Goal: Use online tool/utility

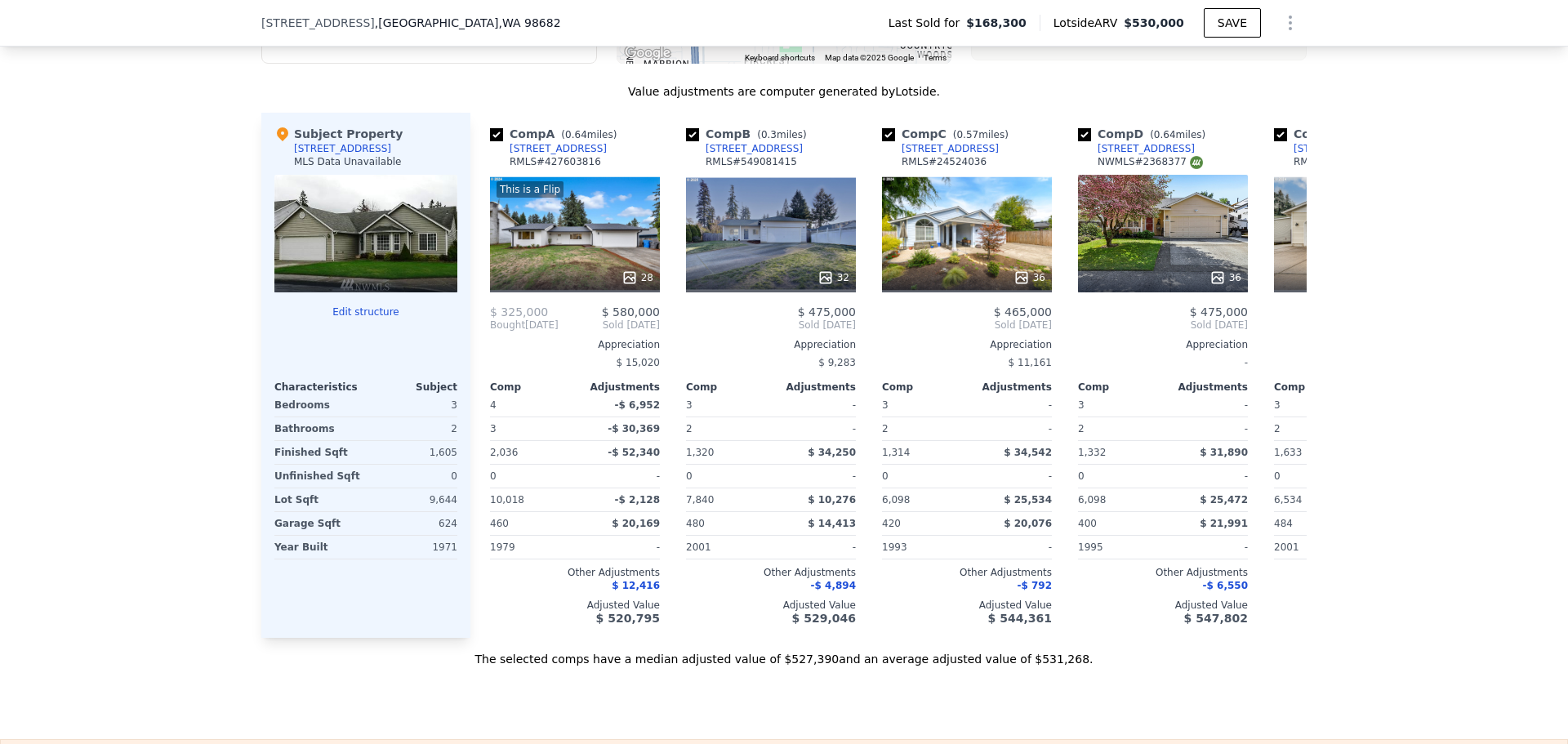
scroll to position [1546, 0]
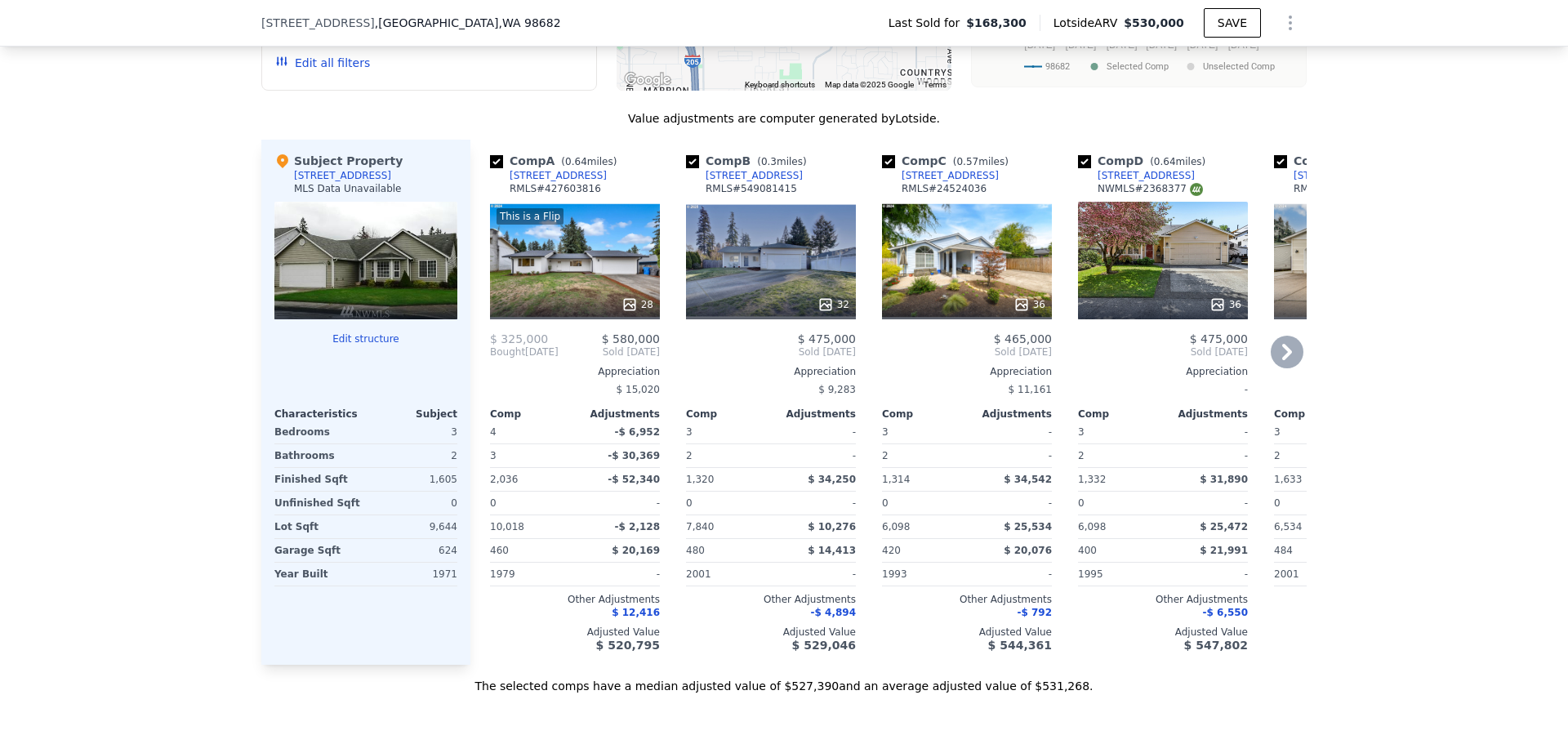
click at [765, 298] on div "32" at bounding box center [771, 260] width 170 height 118
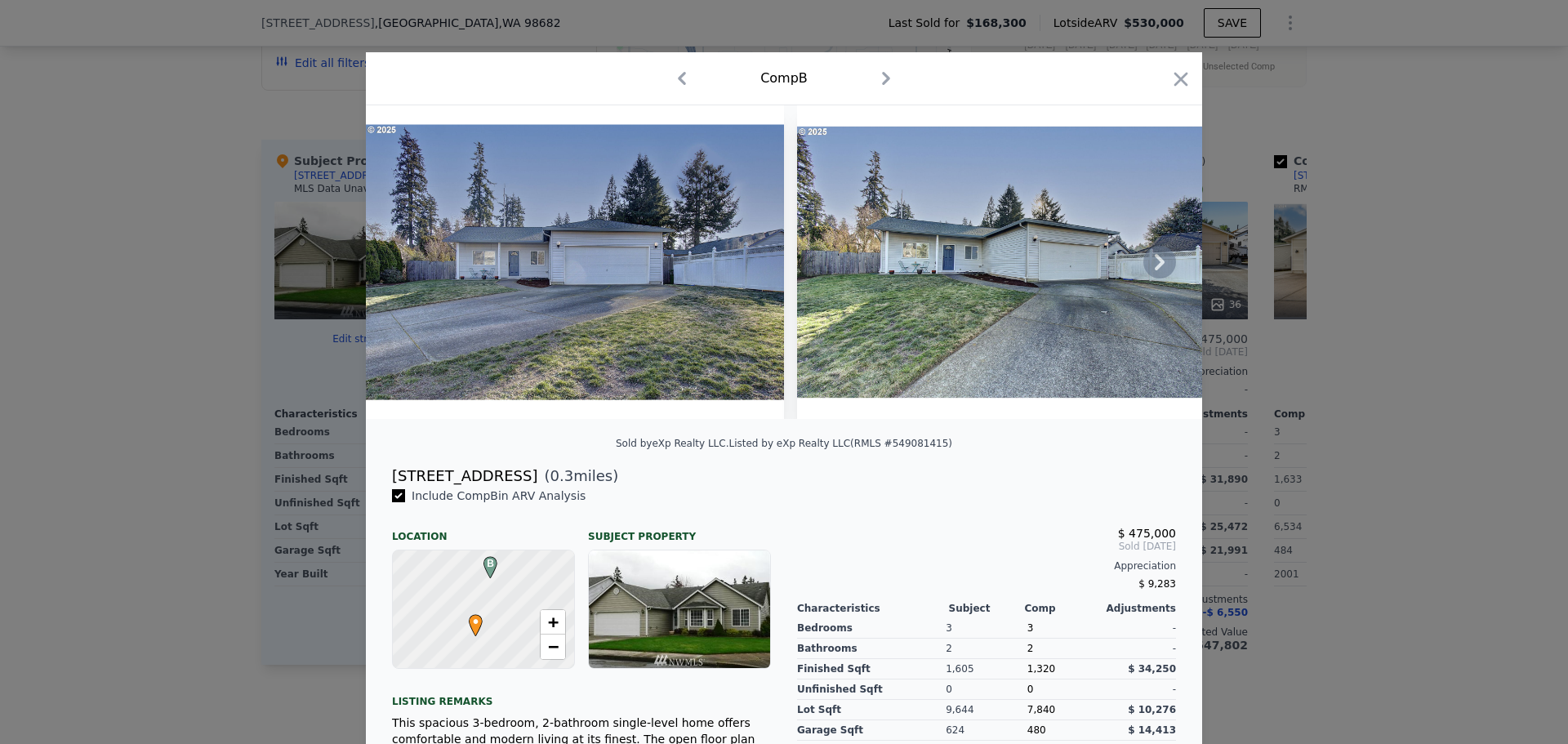
click at [1146, 267] on icon at bounding box center [1159, 262] width 33 height 33
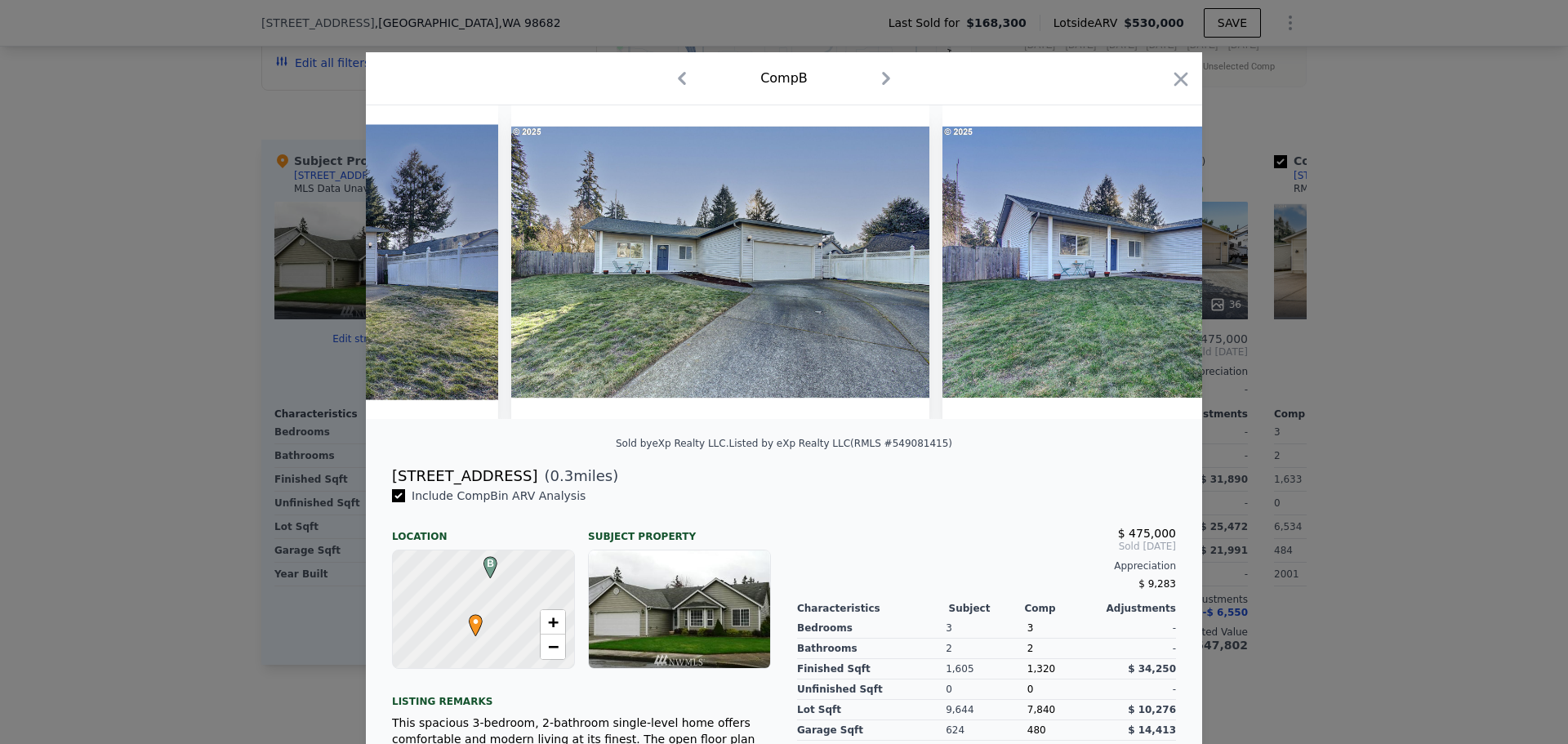
scroll to position [0, 392]
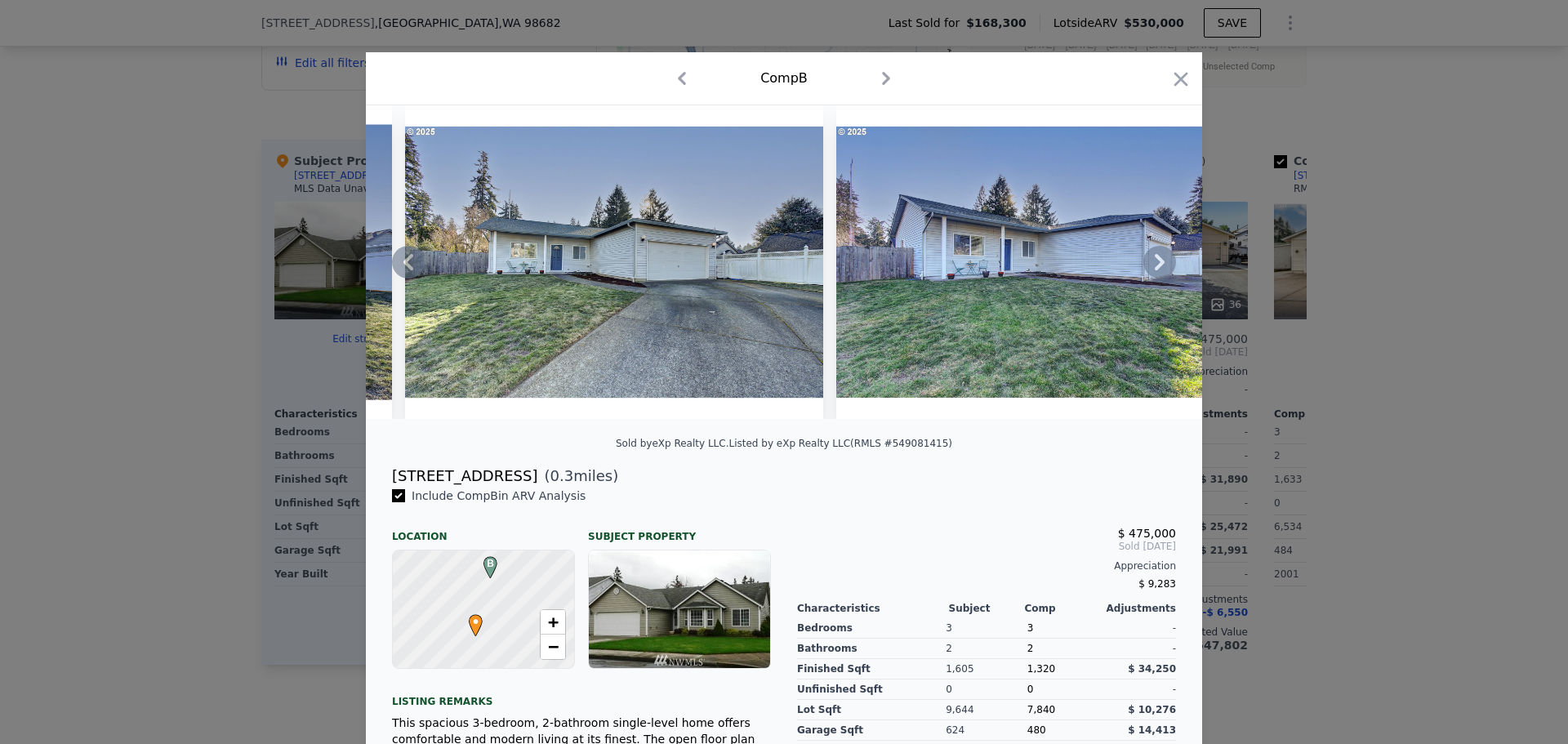
click at [1146, 267] on div at bounding box center [784, 262] width 836 height 313
click at [1146, 267] on icon at bounding box center [1159, 262] width 33 height 33
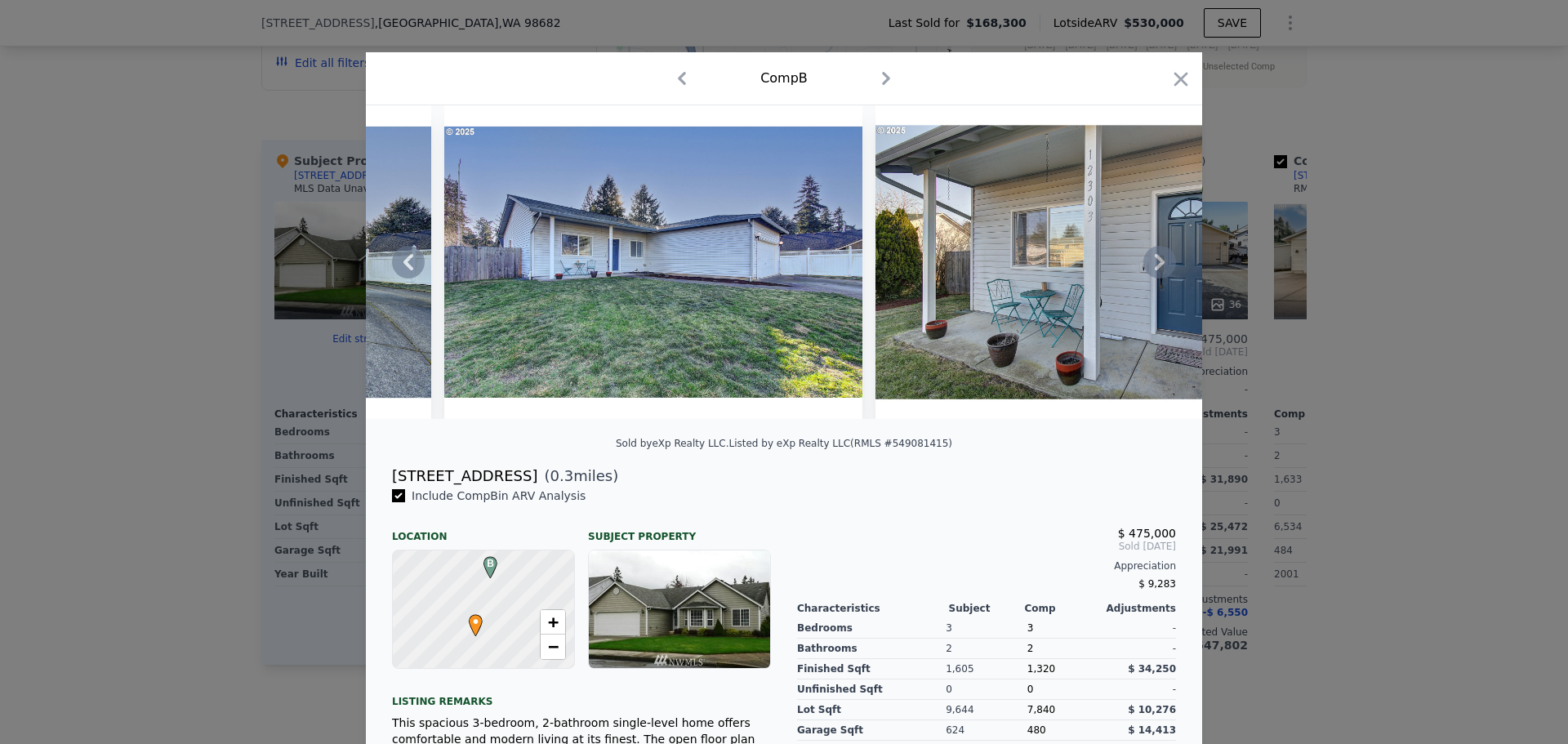
click at [1146, 267] on icon at bounding box center [1159, 262] width 33 height 33
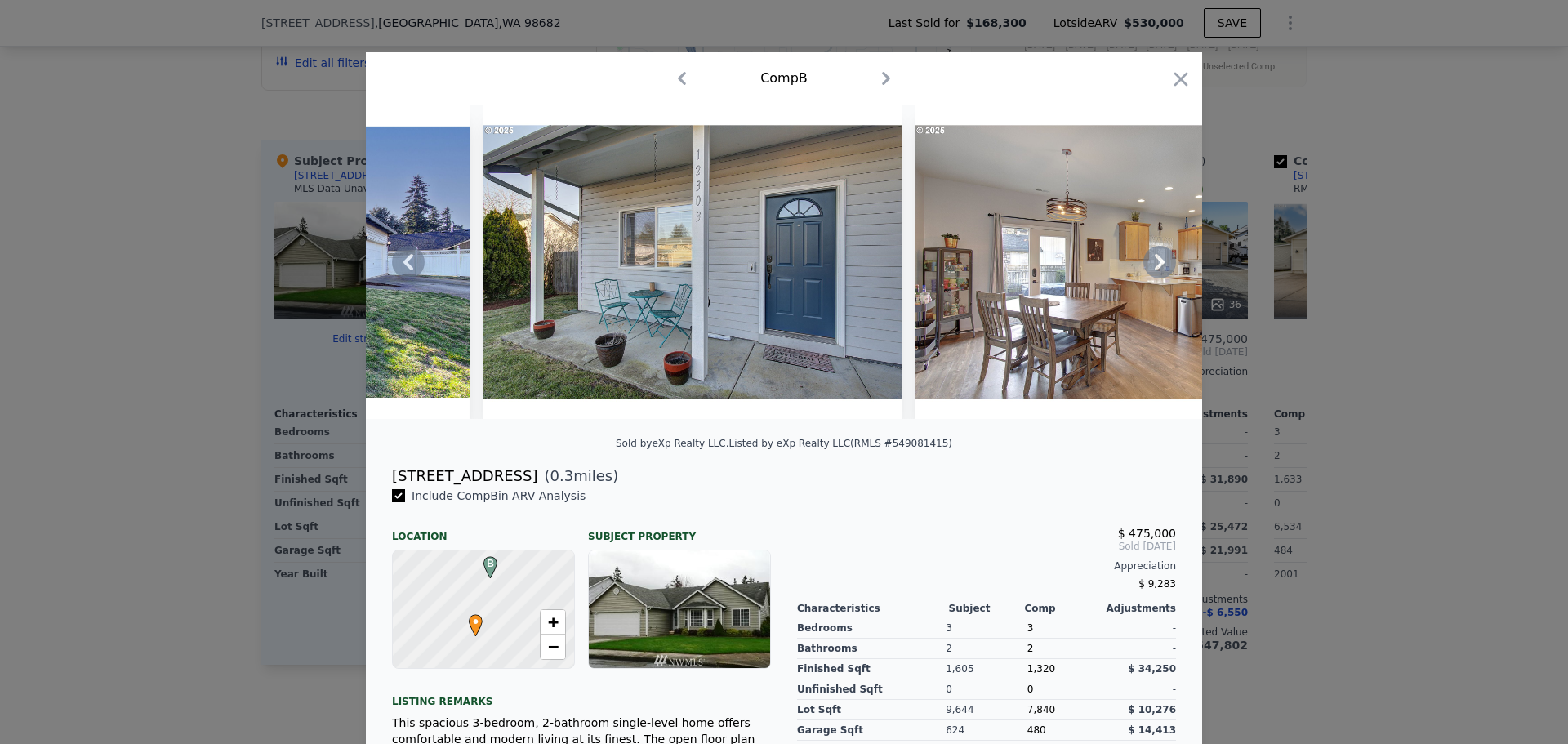
click at [1146, 267] on icon at bounding box center [1159, 262] width 33 height 33
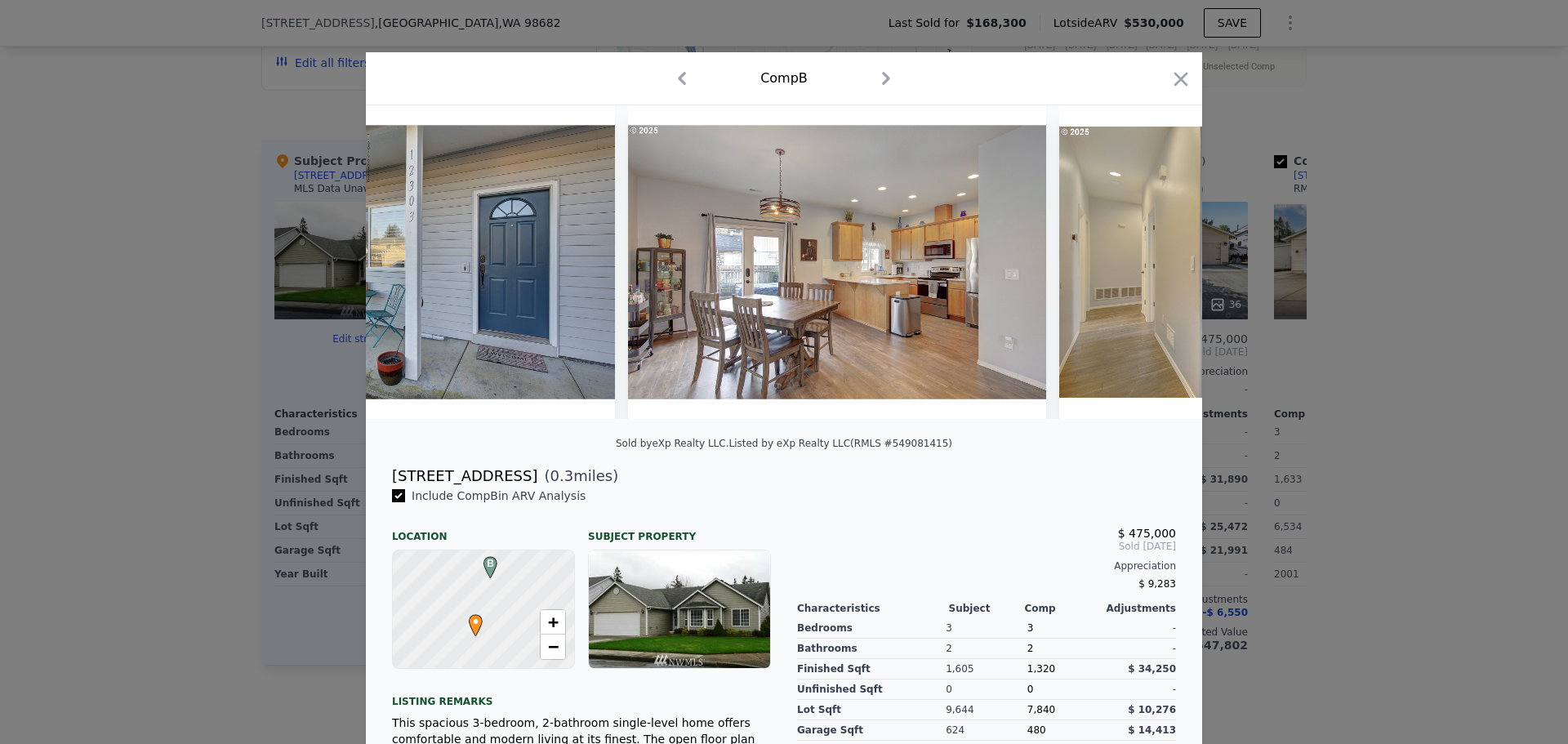
scroll to position [0, 1568]
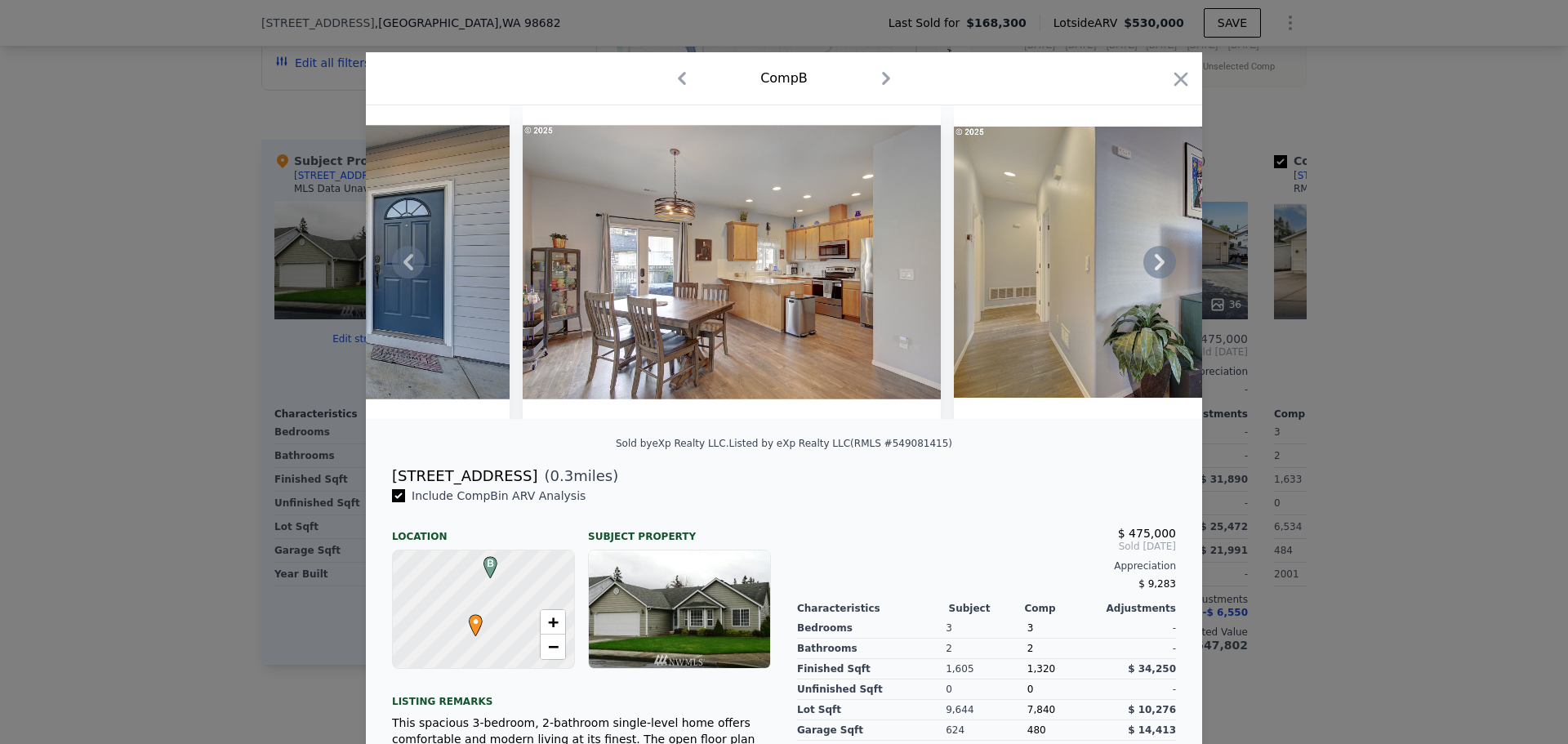
click at [1146, 267] on icon at bounding box center [1159, 262] width 33 height 33
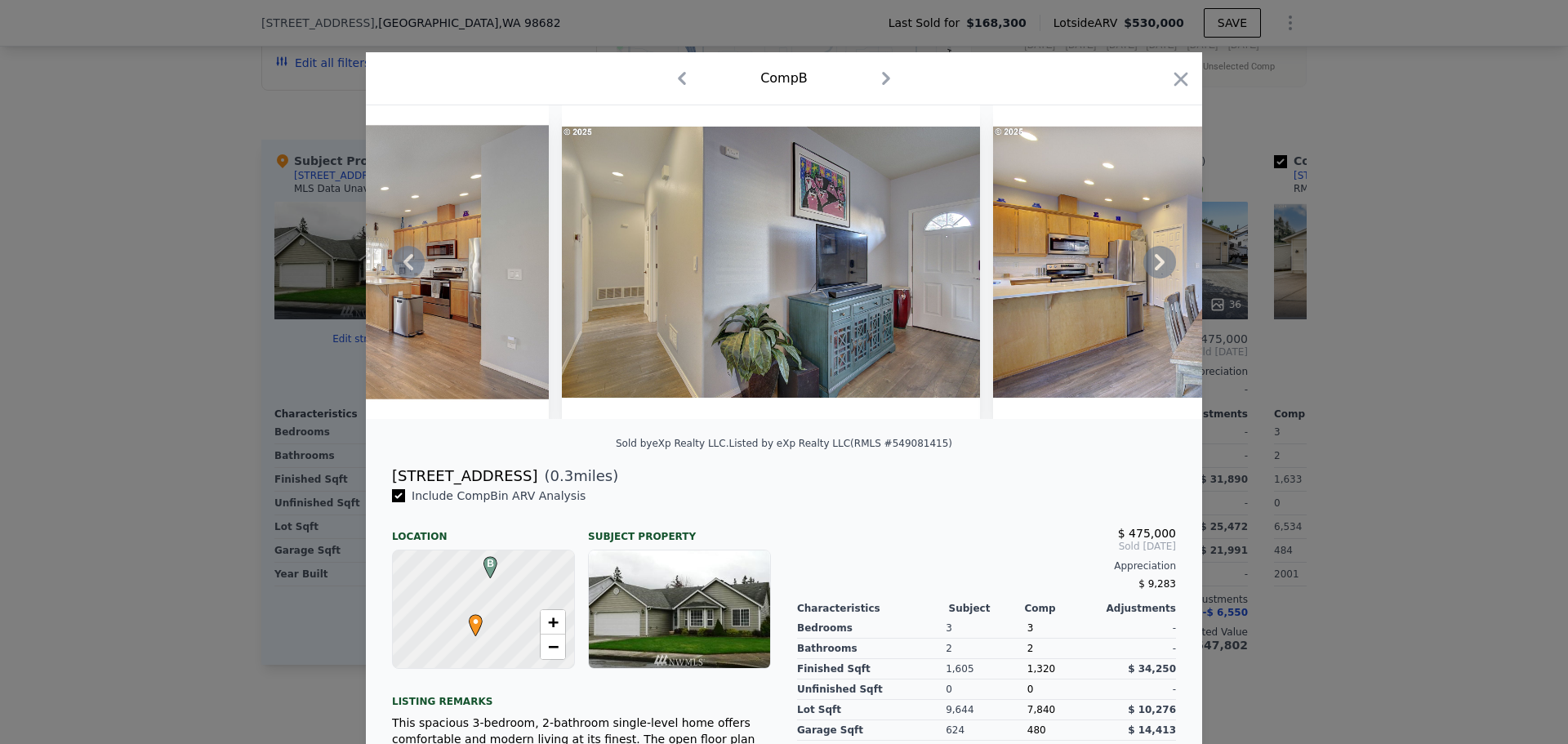
click at [1146, 267] on icon at bounding box center [1159, 262] width 33 height 33
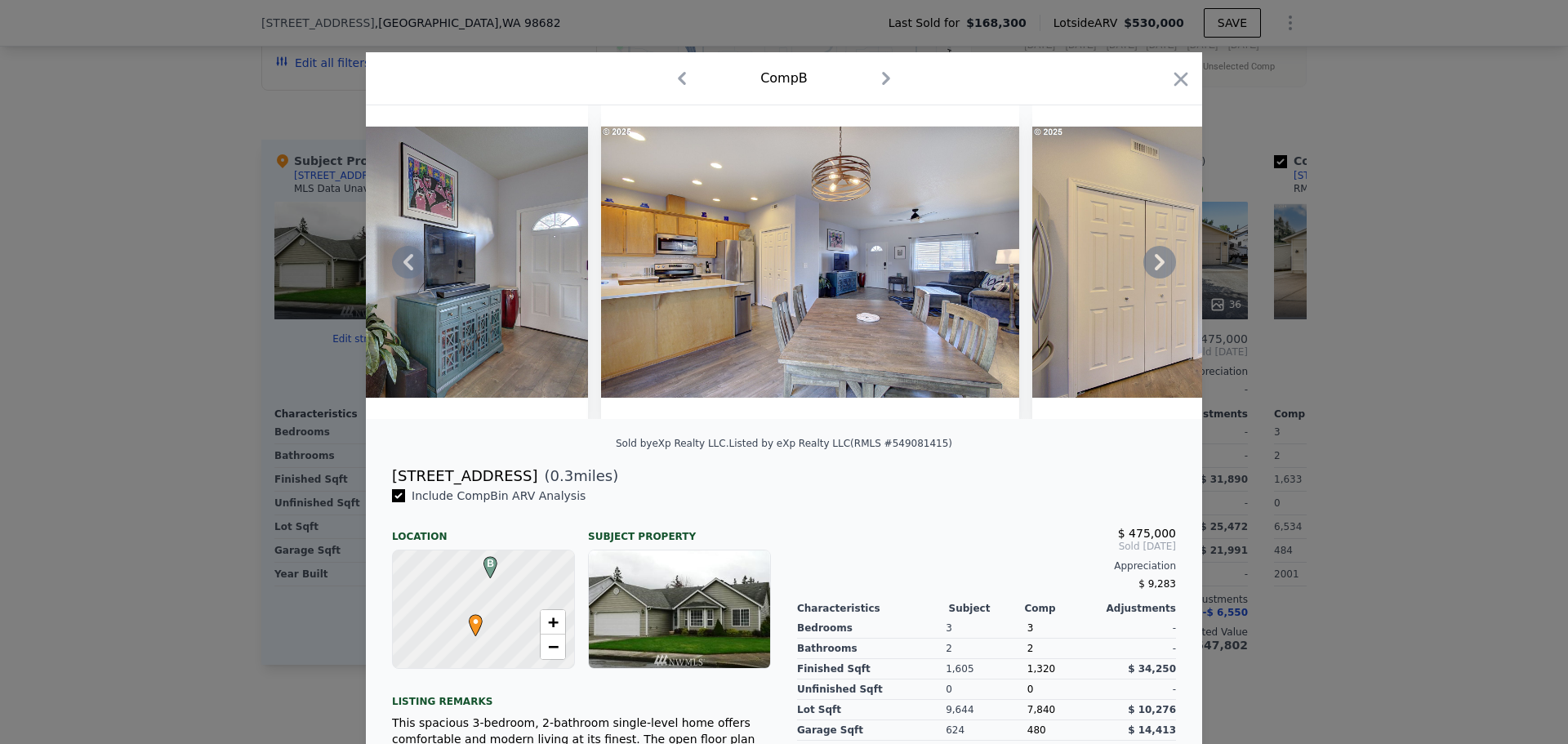
click at [1146, 267] on icon at bounding box center [1159, 262] width 33 height 33
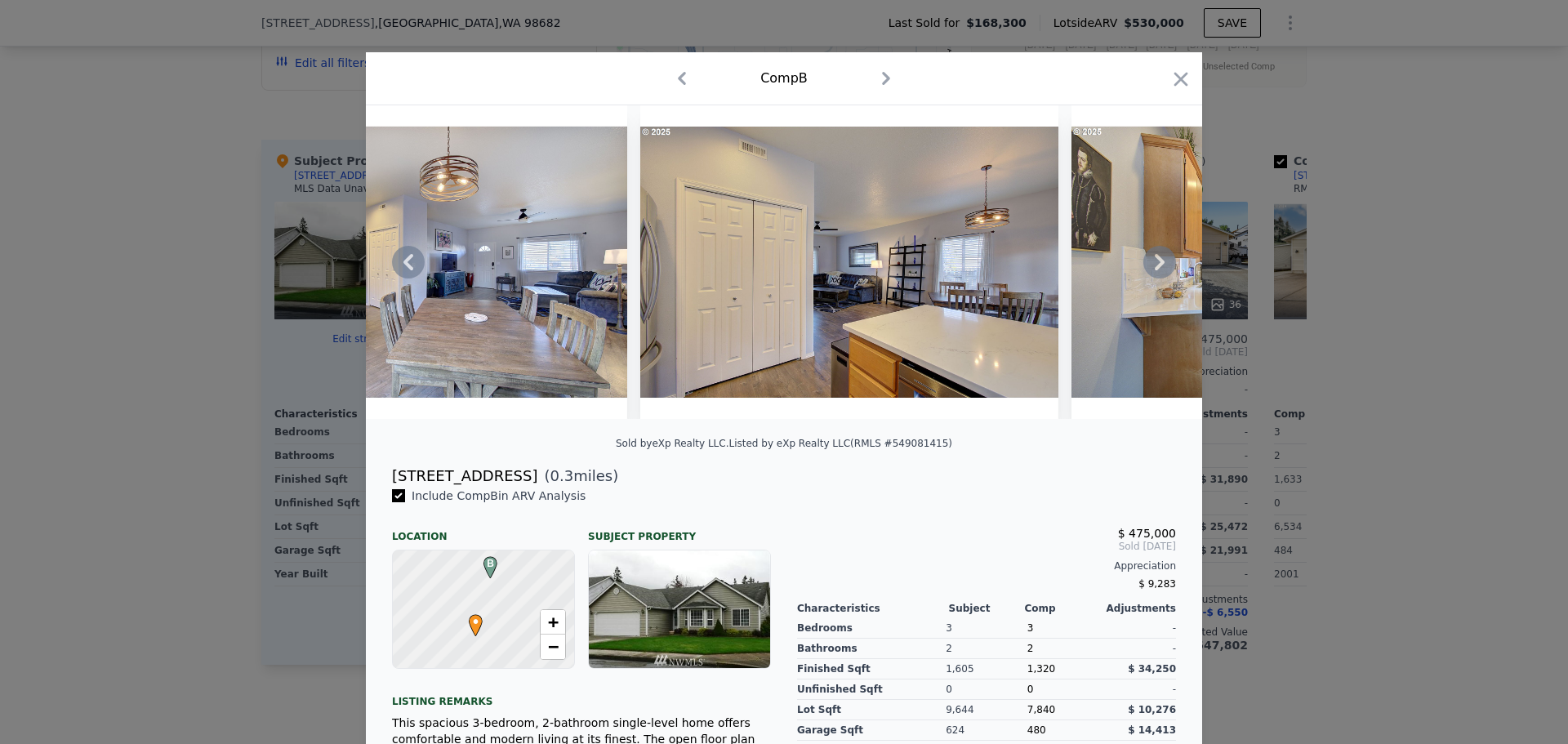
click at [1146, 267] on icon at bounding box center [1159, 262] width 33 height 33
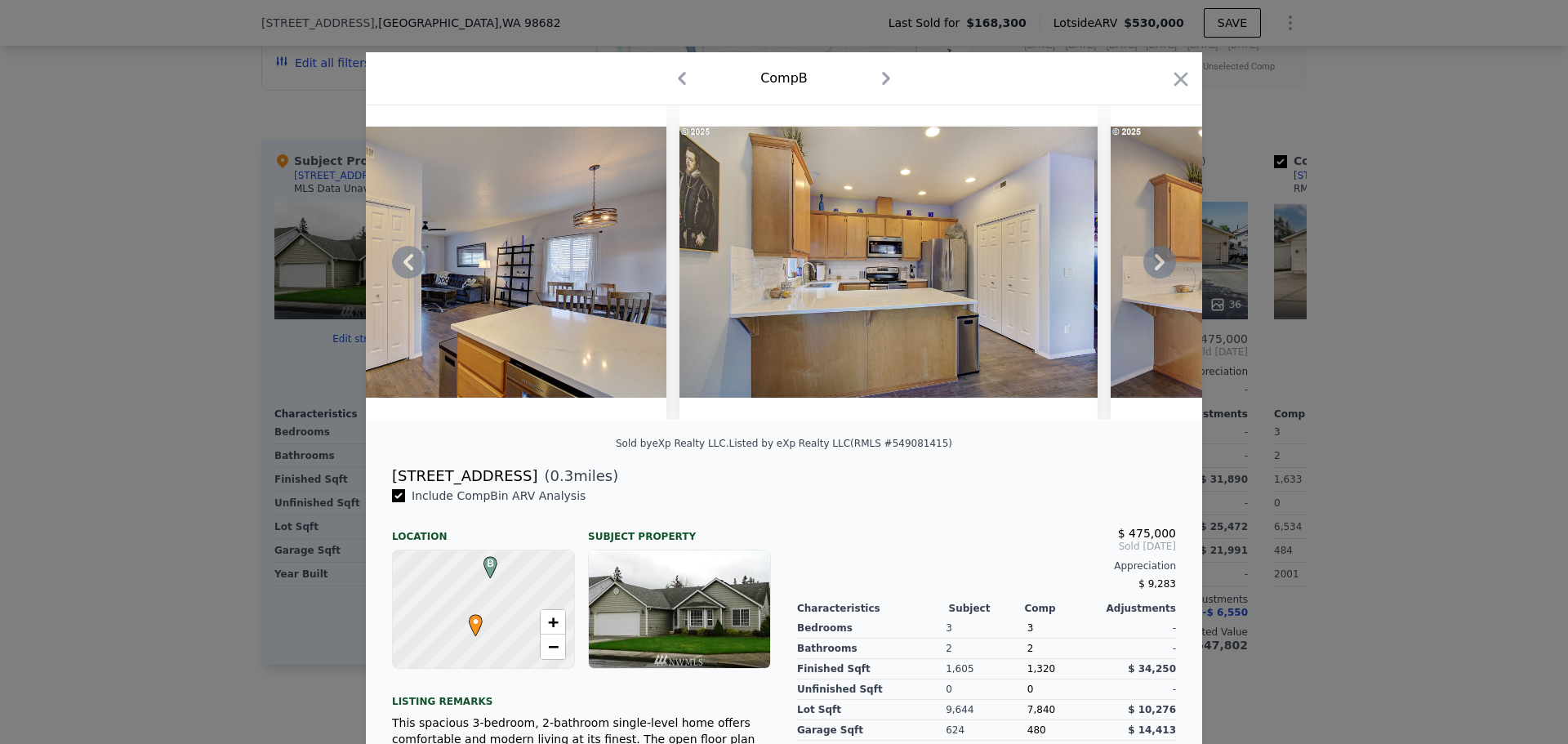
click at [1146, 267] on icon at bounding box center [1159, 262] width 33 height 33
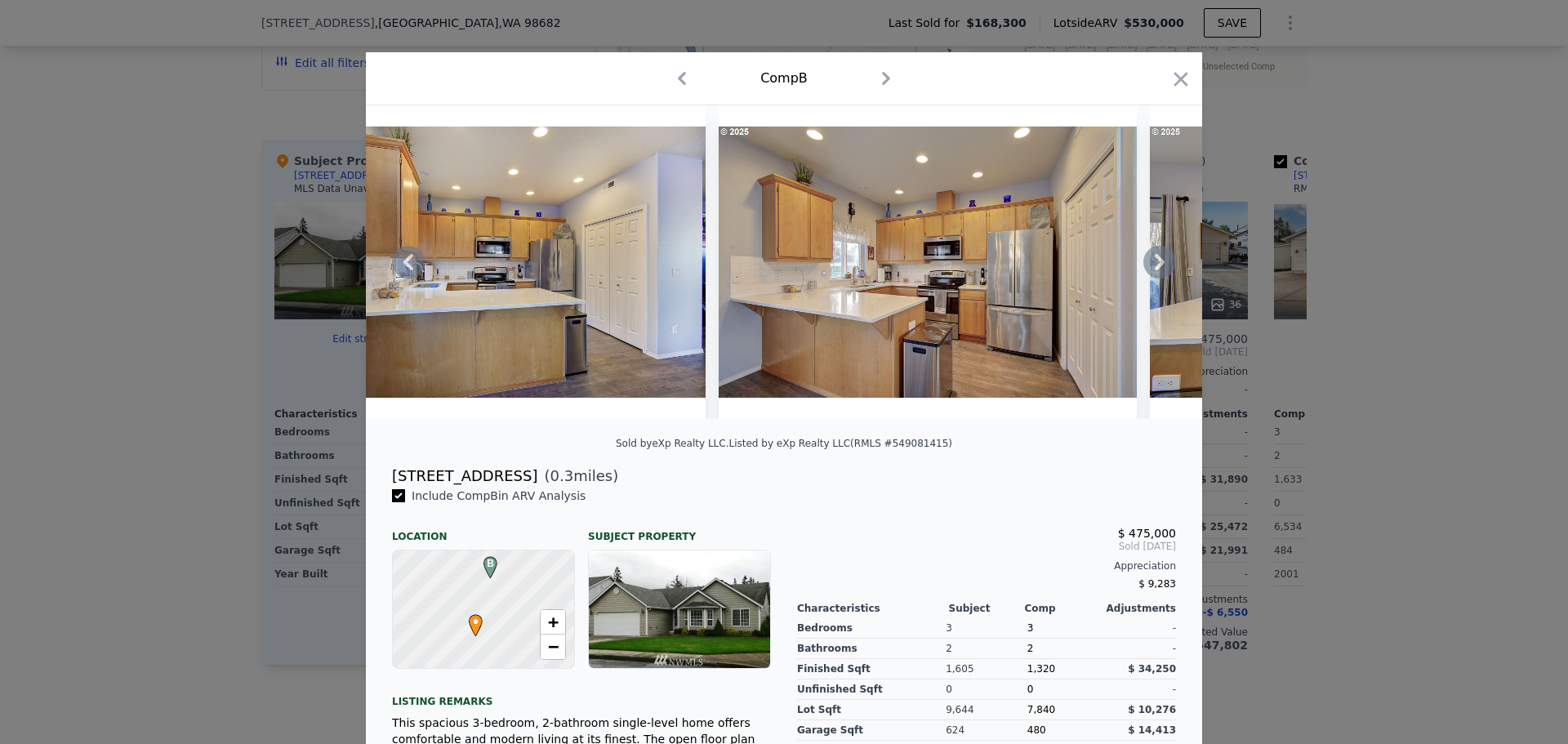
click at [1146, 267] on icon at bounding box center [1159, 262] width 33 height 33
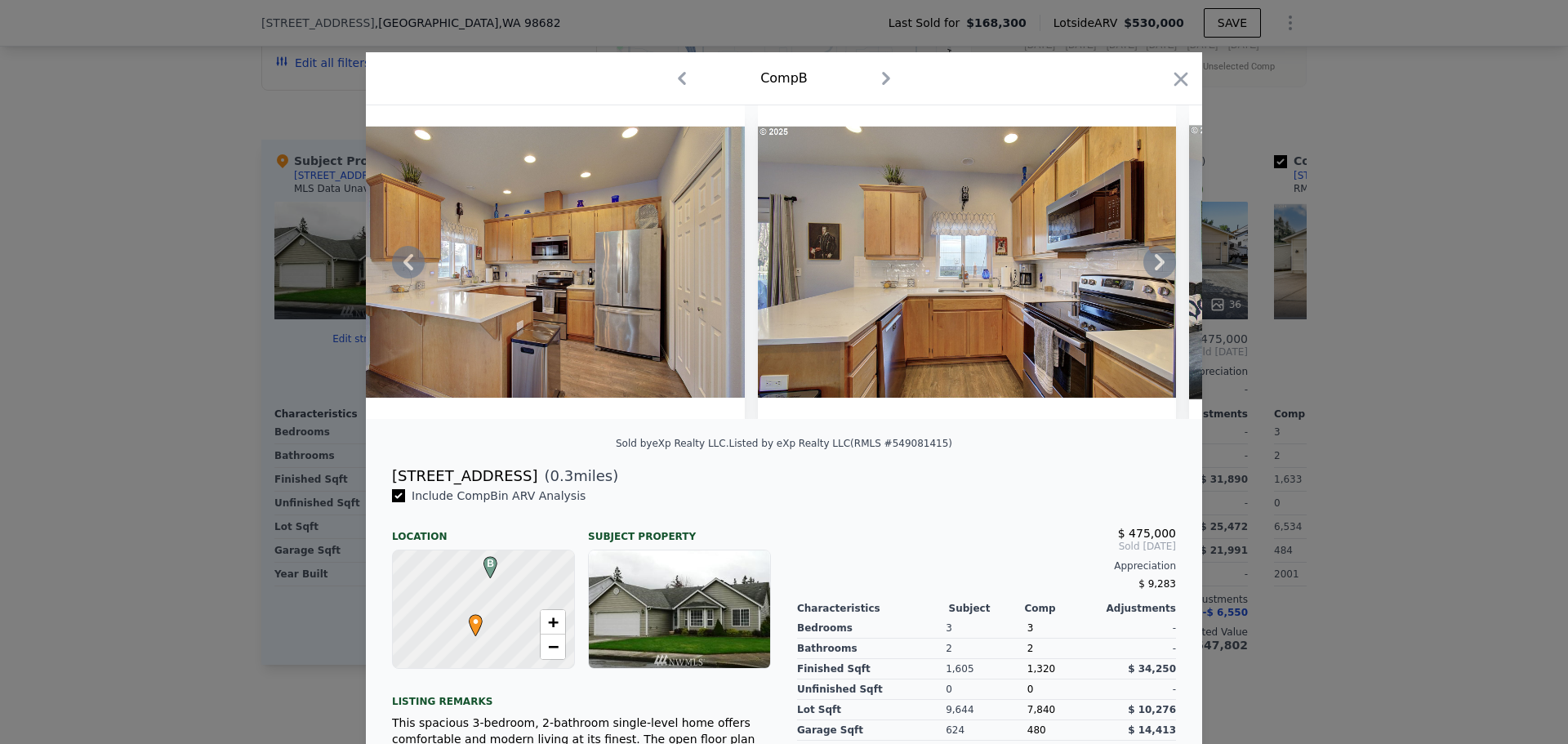
click at [1146, 267] on icon at bounding box center [1159, 262] width 33 height 33
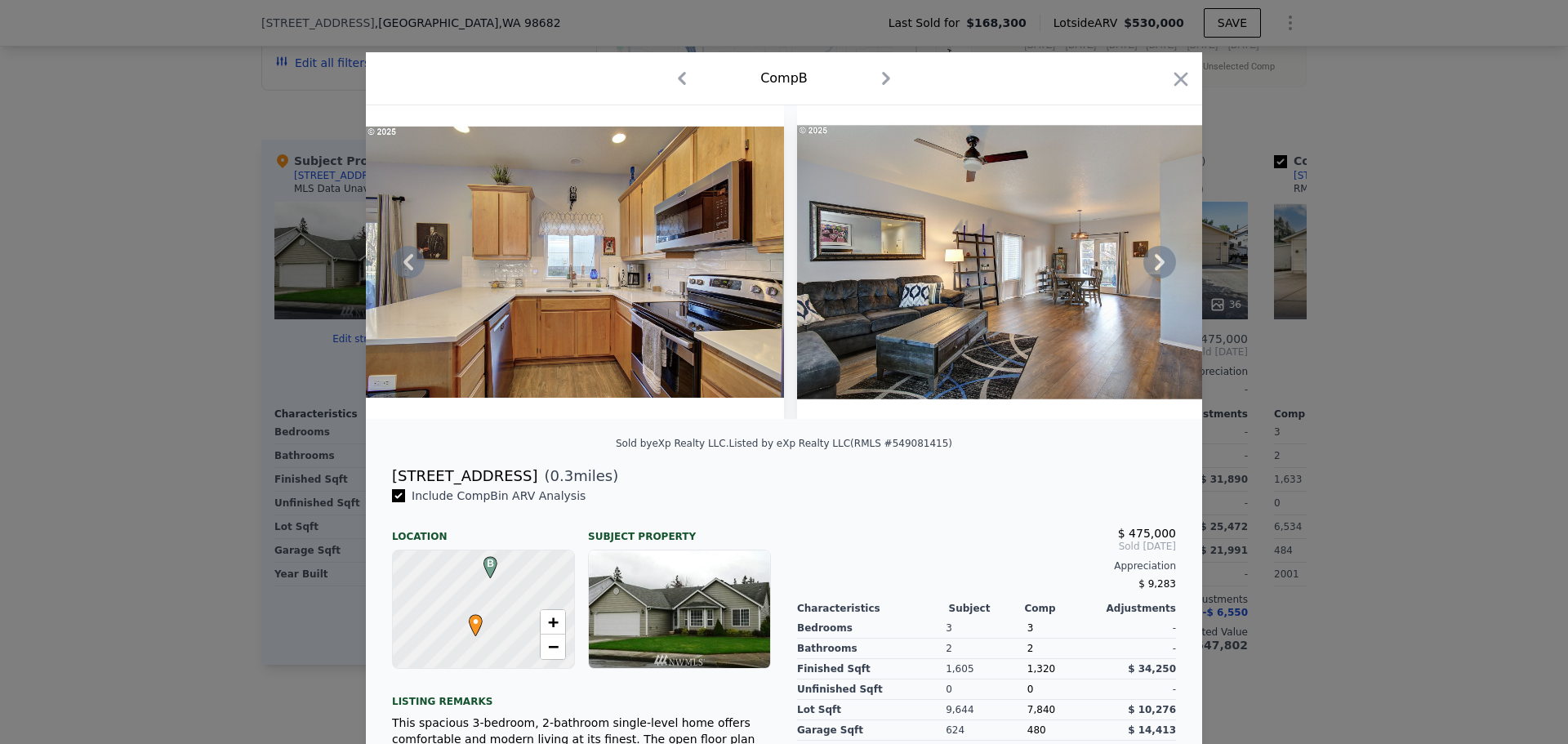
click at [1146, 267] on icon at bounding box center [1159, 262] width 33 height 33
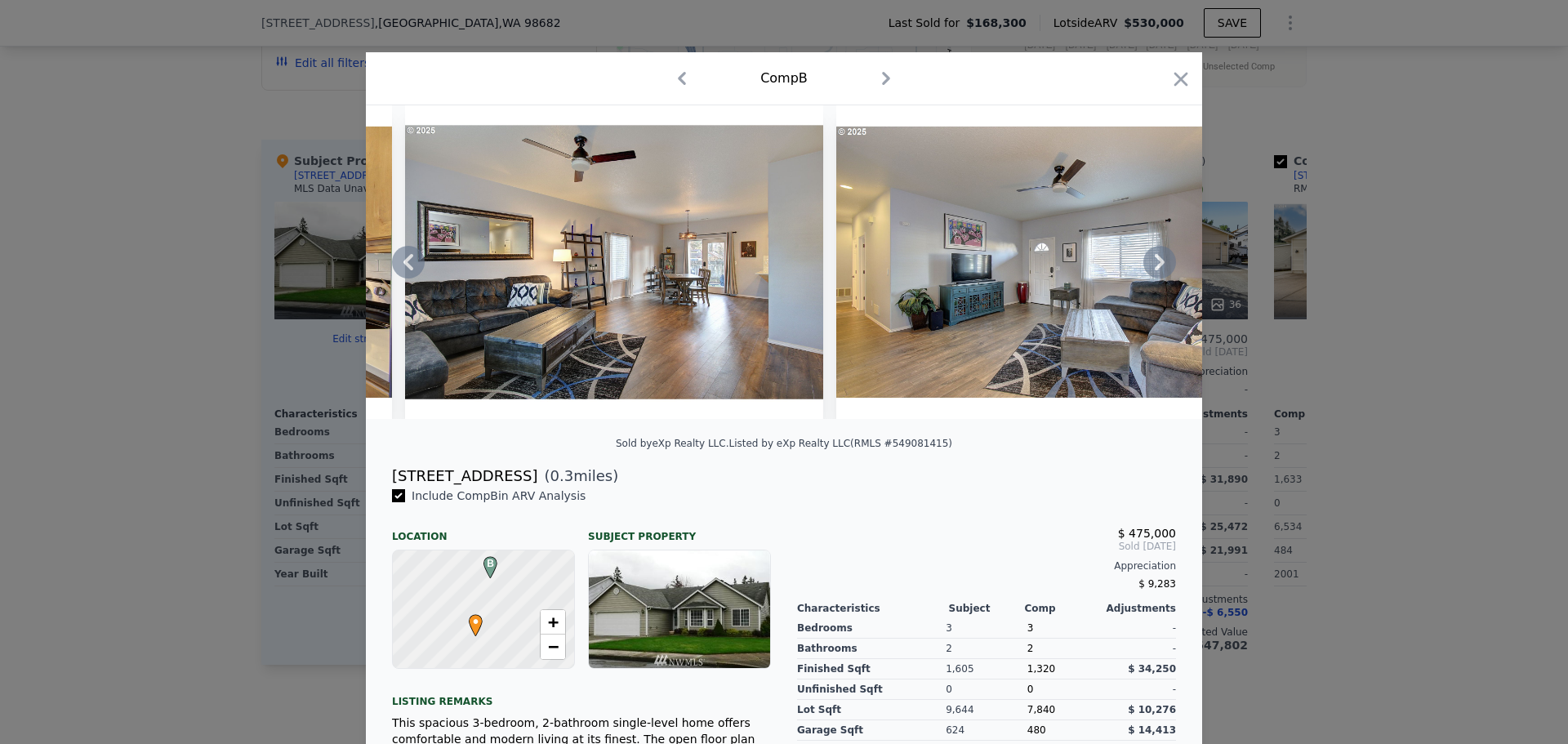
click at [1146, 267] on icon at bounding box center [1159, 262] width 33 height 33
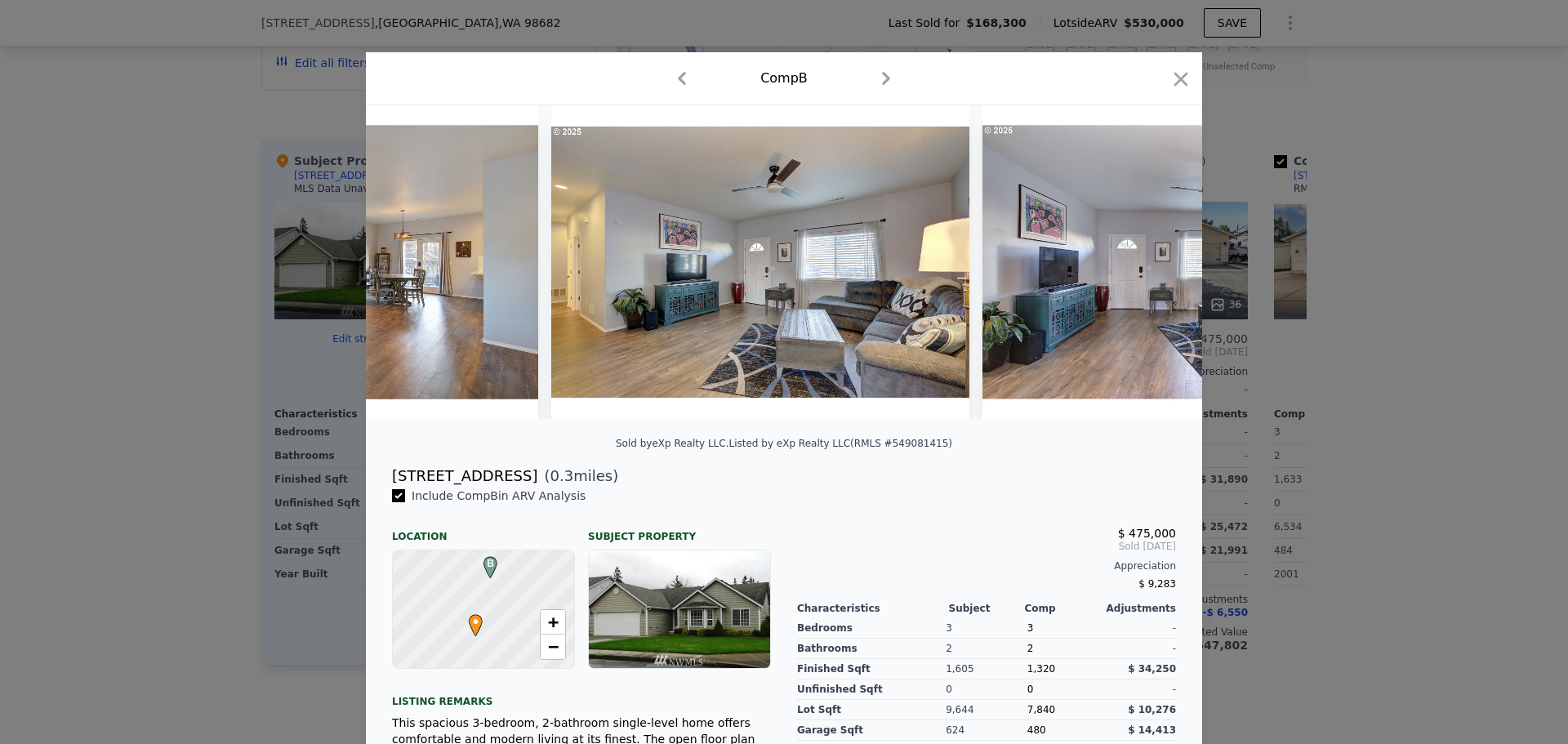
scroll to position [0, 5095]
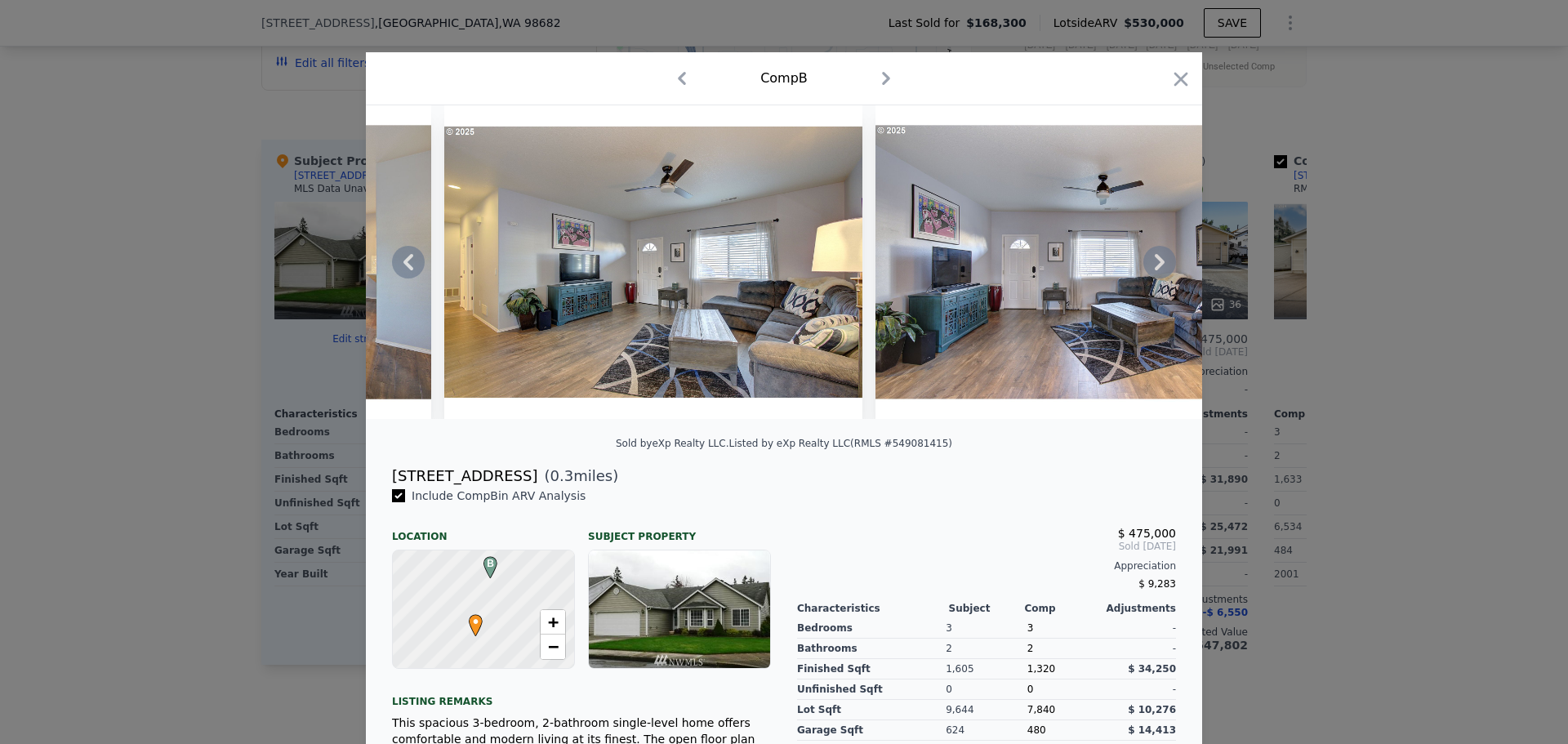
click at [1146, 267] on icon at bounding box center [1159, 262] width 33 height 33
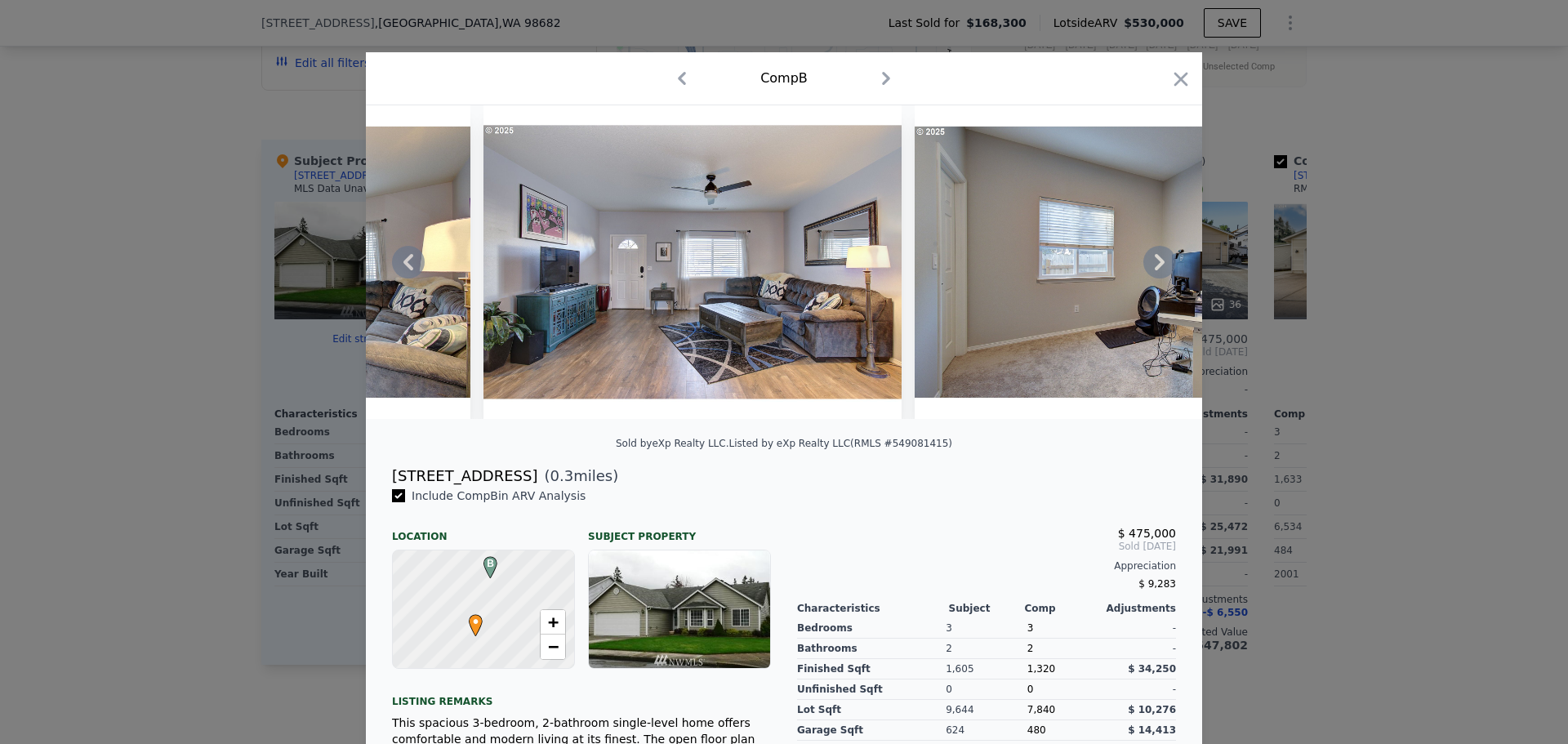
click at [1146, 267] on icon at bounding box center [1159, 262] width 33 height 33
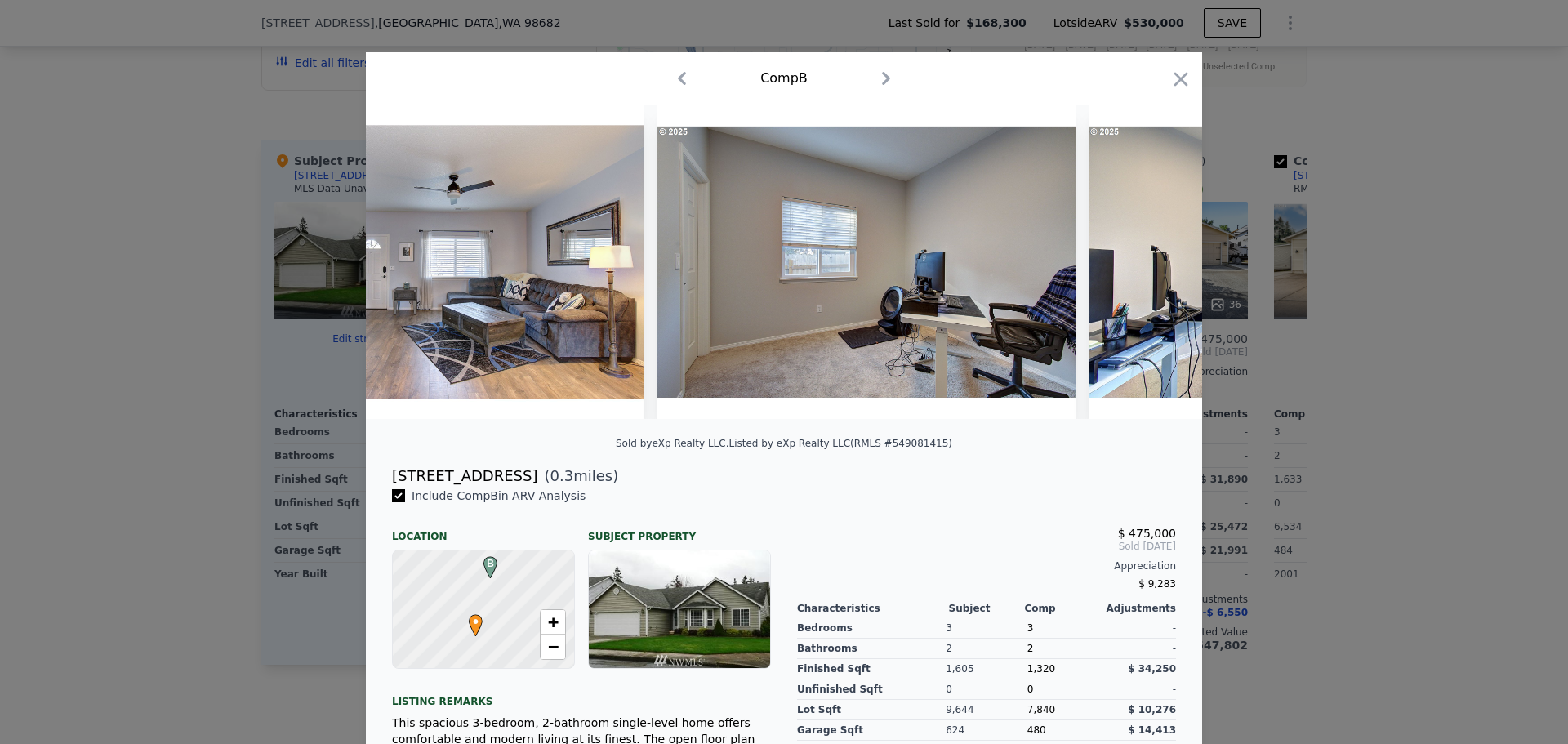
scroll to position [0, 5878]
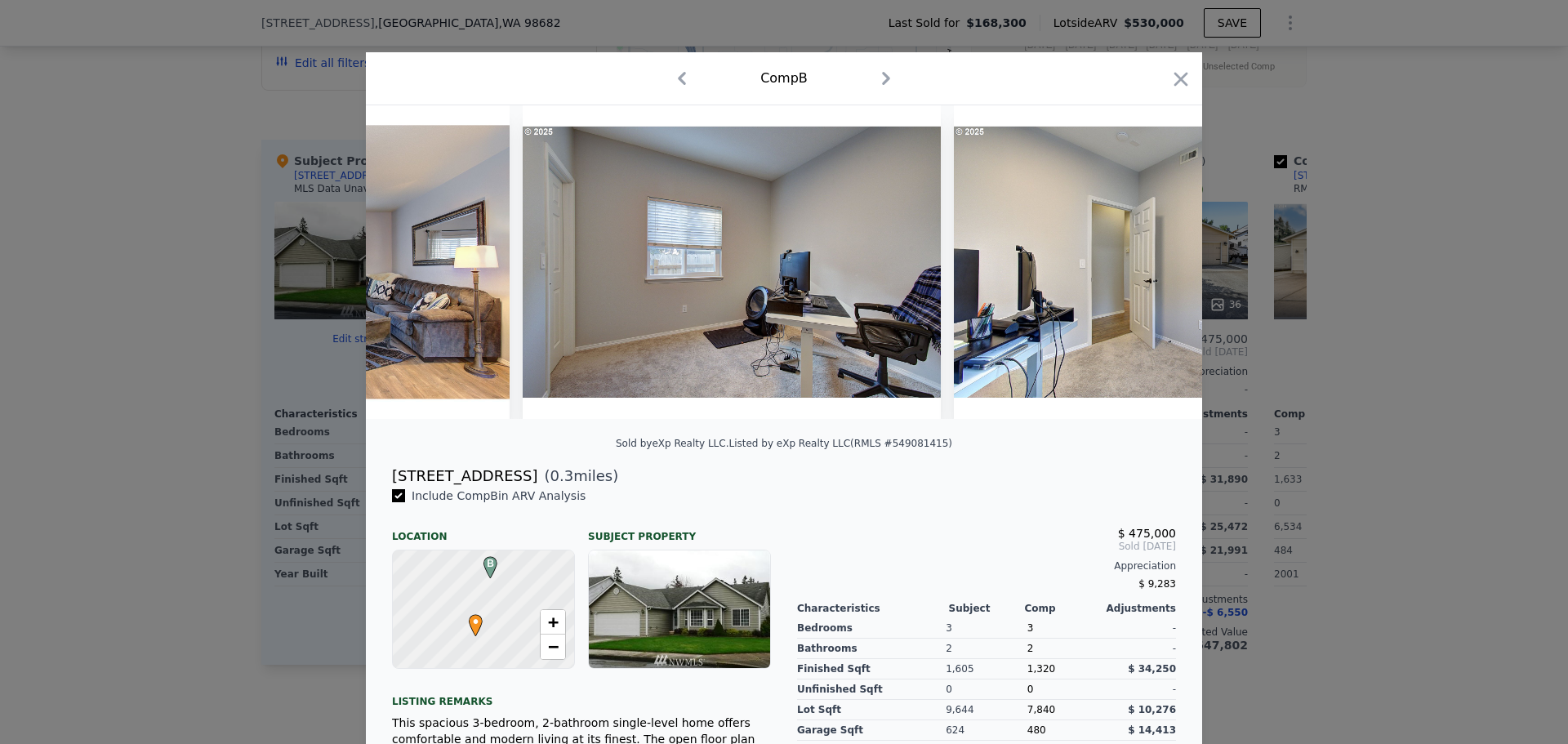
click at [1146, 267] on div at bounding box center [784, 262] width 836 height 313
click at [1146, 267] on icon at bounding box center [1159, 262] width 33 height 33
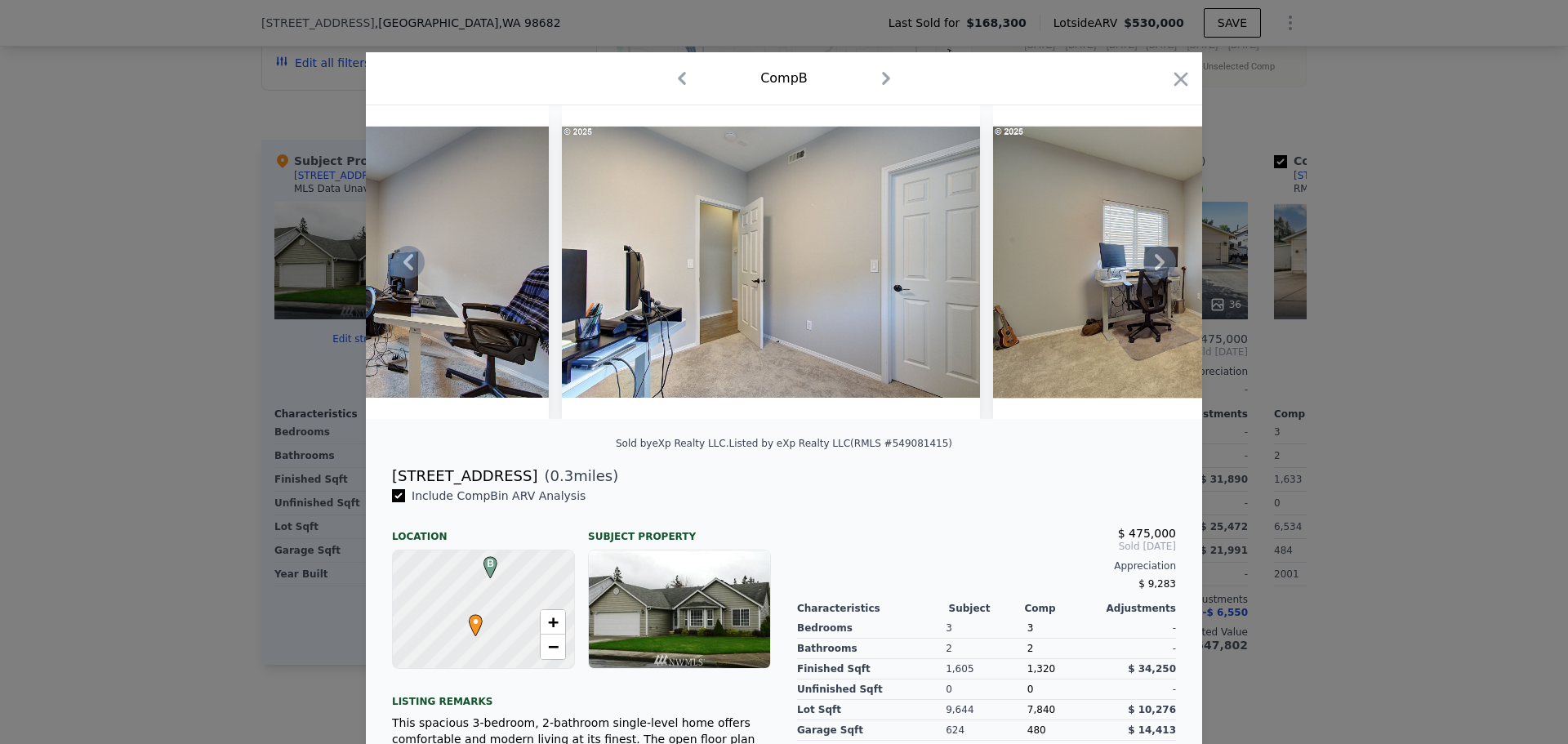
click at [1146, 267] on icon at bounding box center [1159, 262] width 33 height 33
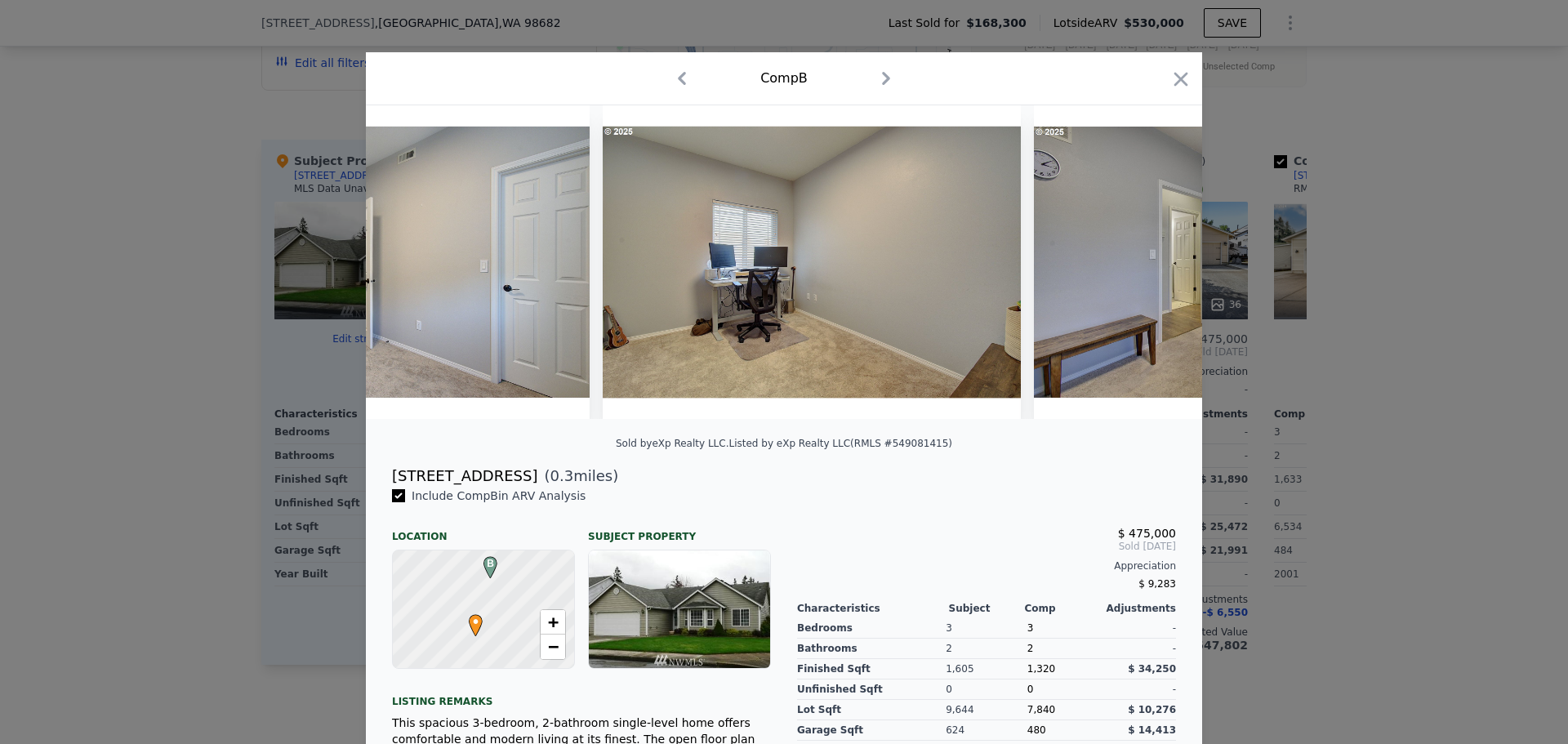
scroll to position [0, 6663]
click at [1146, 267] on div at bounding box center [784, 262] width 836 height 313
click at [1146, 267] on icon at bounding box center [1159, 262] width 33 height 33
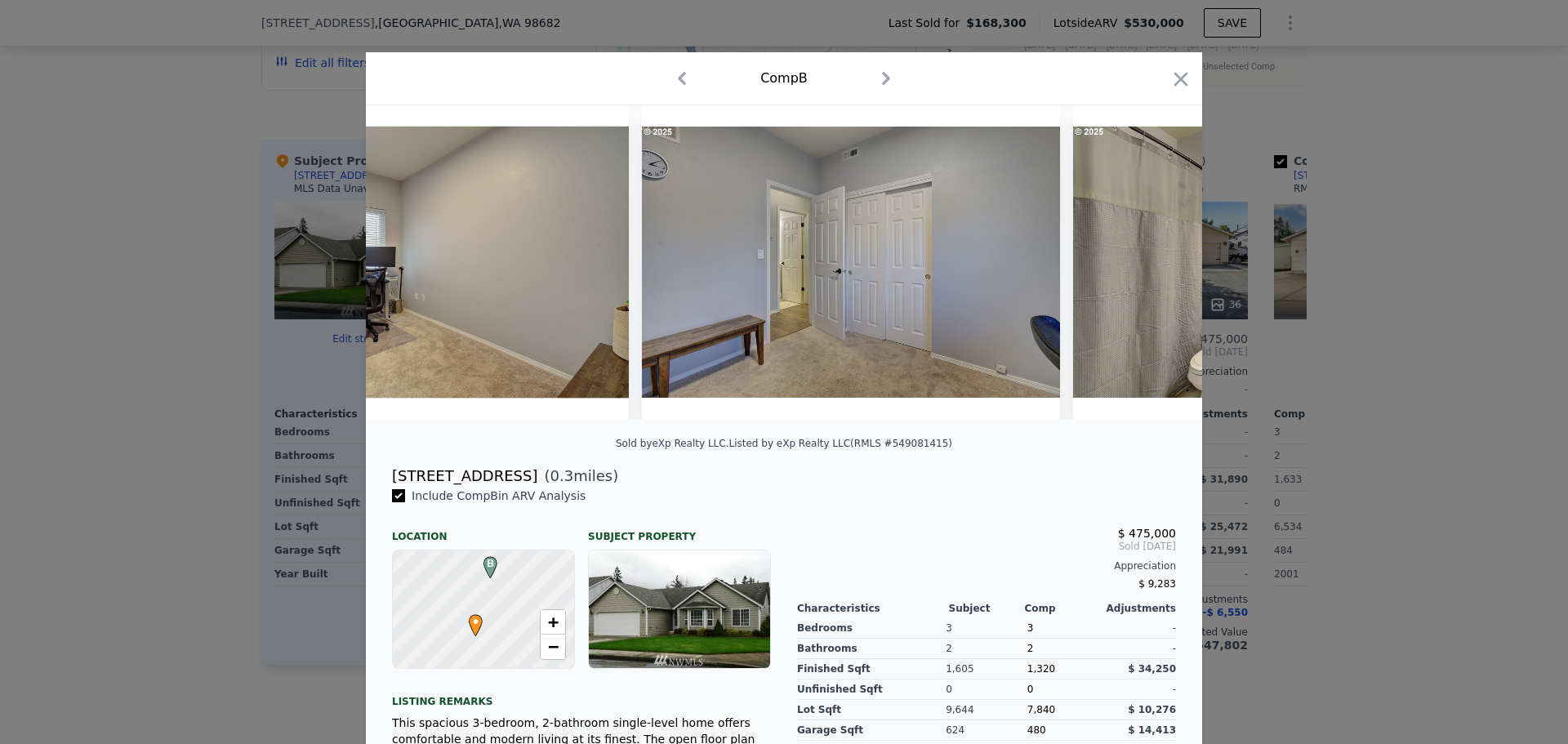
scroll to position [0, 7055]
click at [1177, 76] on icon "button" at bounding box center [1181, 78] width 14 height 14
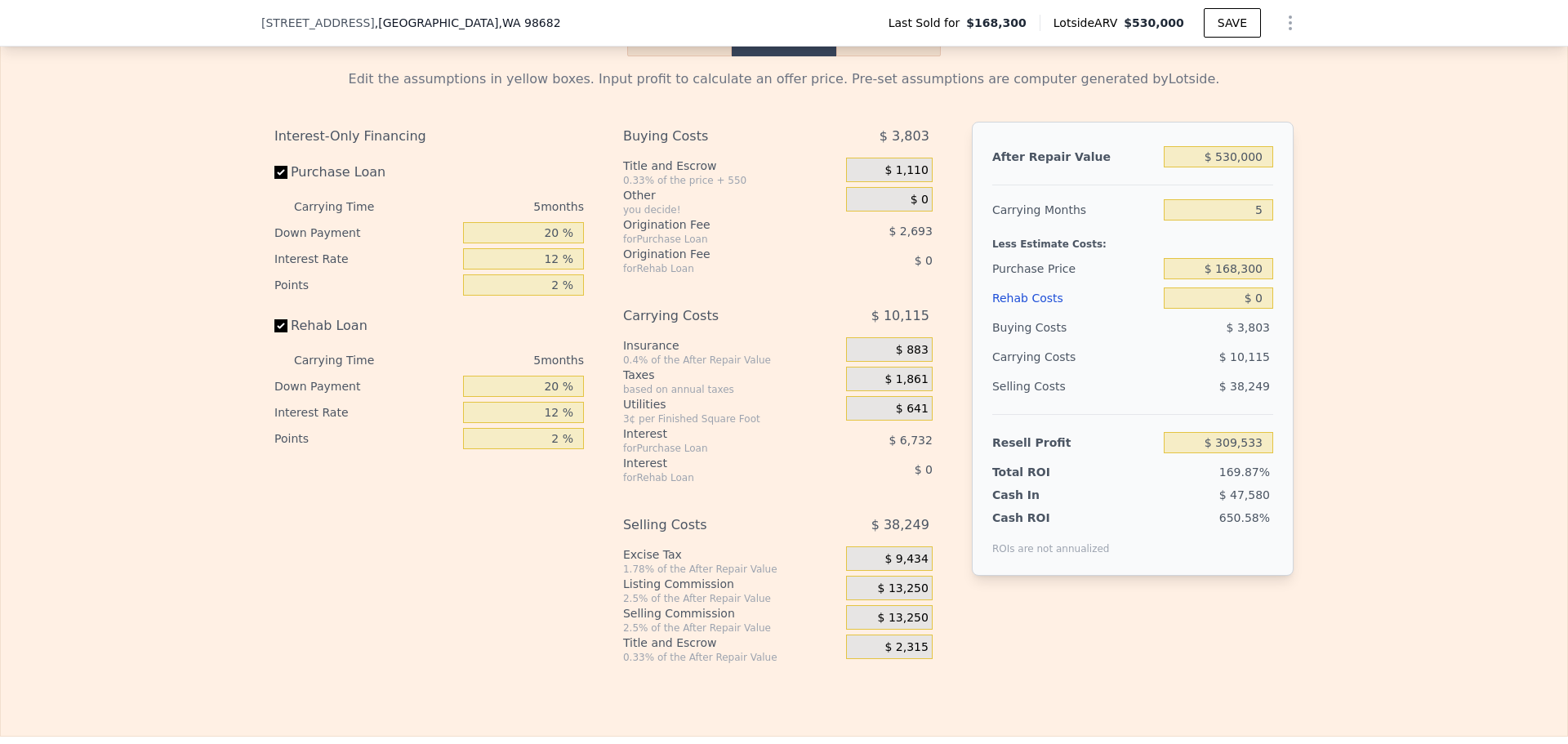
scroll to position [2281, 0]
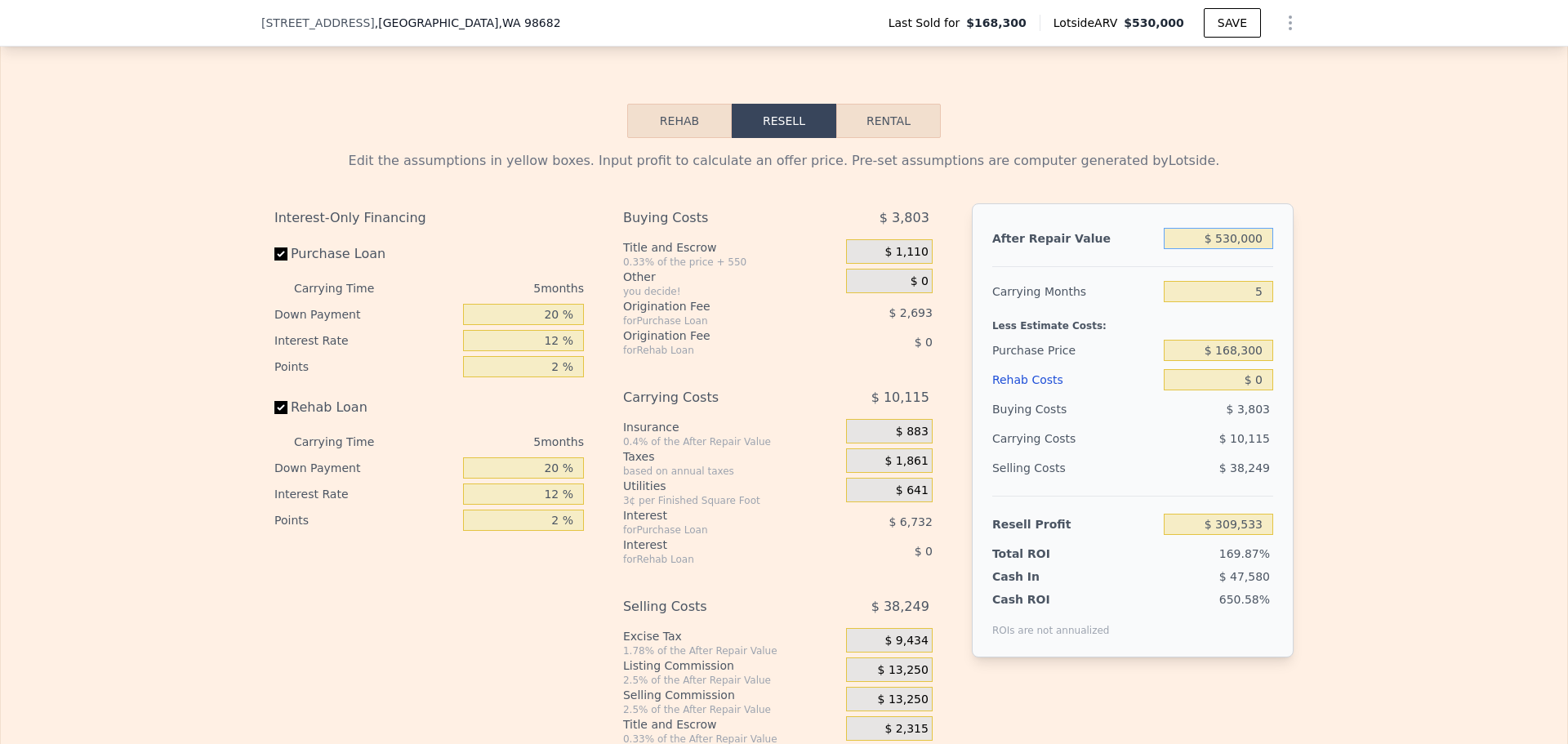
drag, startPoint x: 1258, startPoint y: 261, endPoint x: 1178, endPoint y: 258, distance: 80.1
click at [1178, 249] on input "$ 530,000" at bounding box center [1218, 238] width 109 height 21
type input "$ 5"
type input "-$ 181,880"
type input "$ 50"
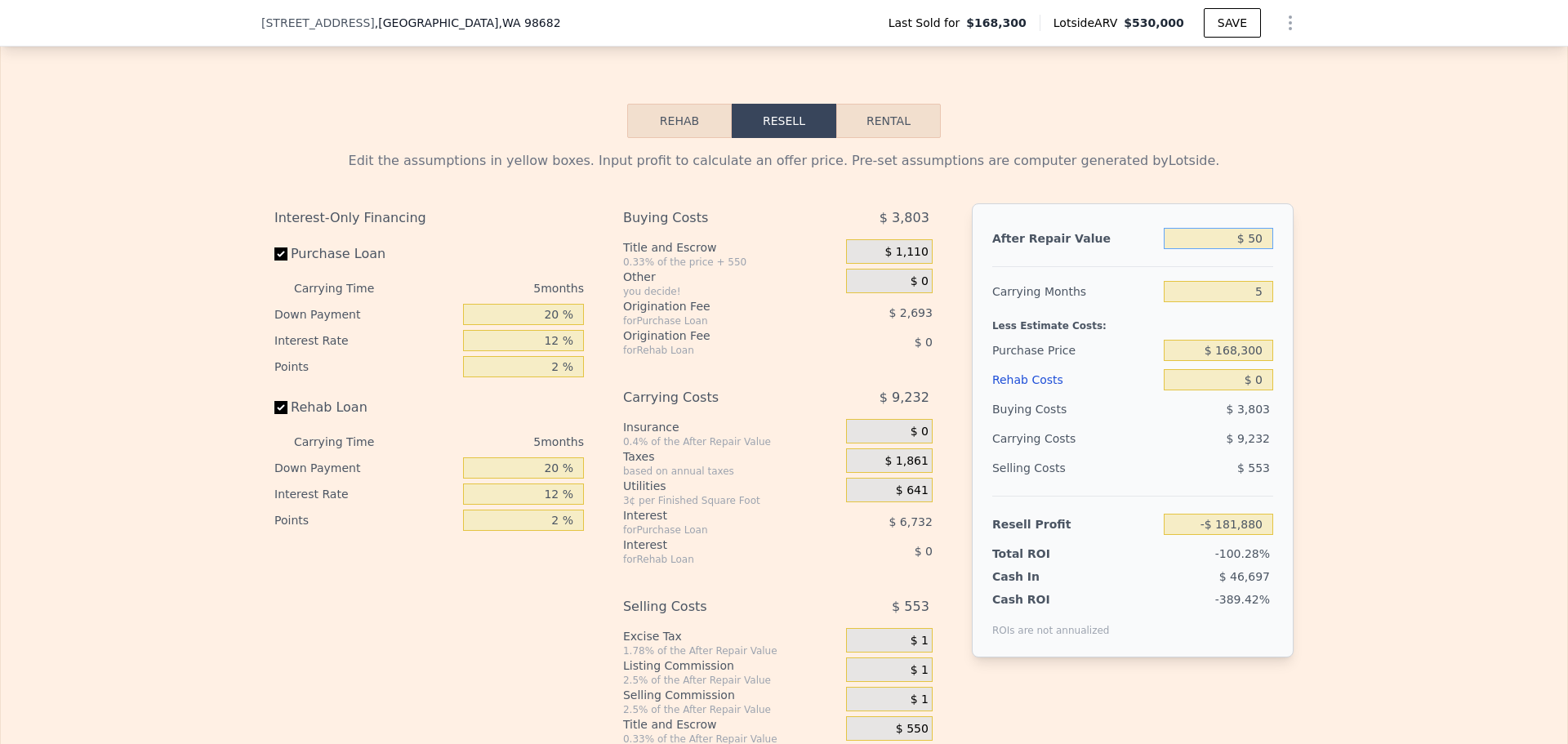
type input "-$ 181,838"
type input "$ 500"
type input "-$ 181,423"
type input "$ 50,000"
type input "-$ 177,249"
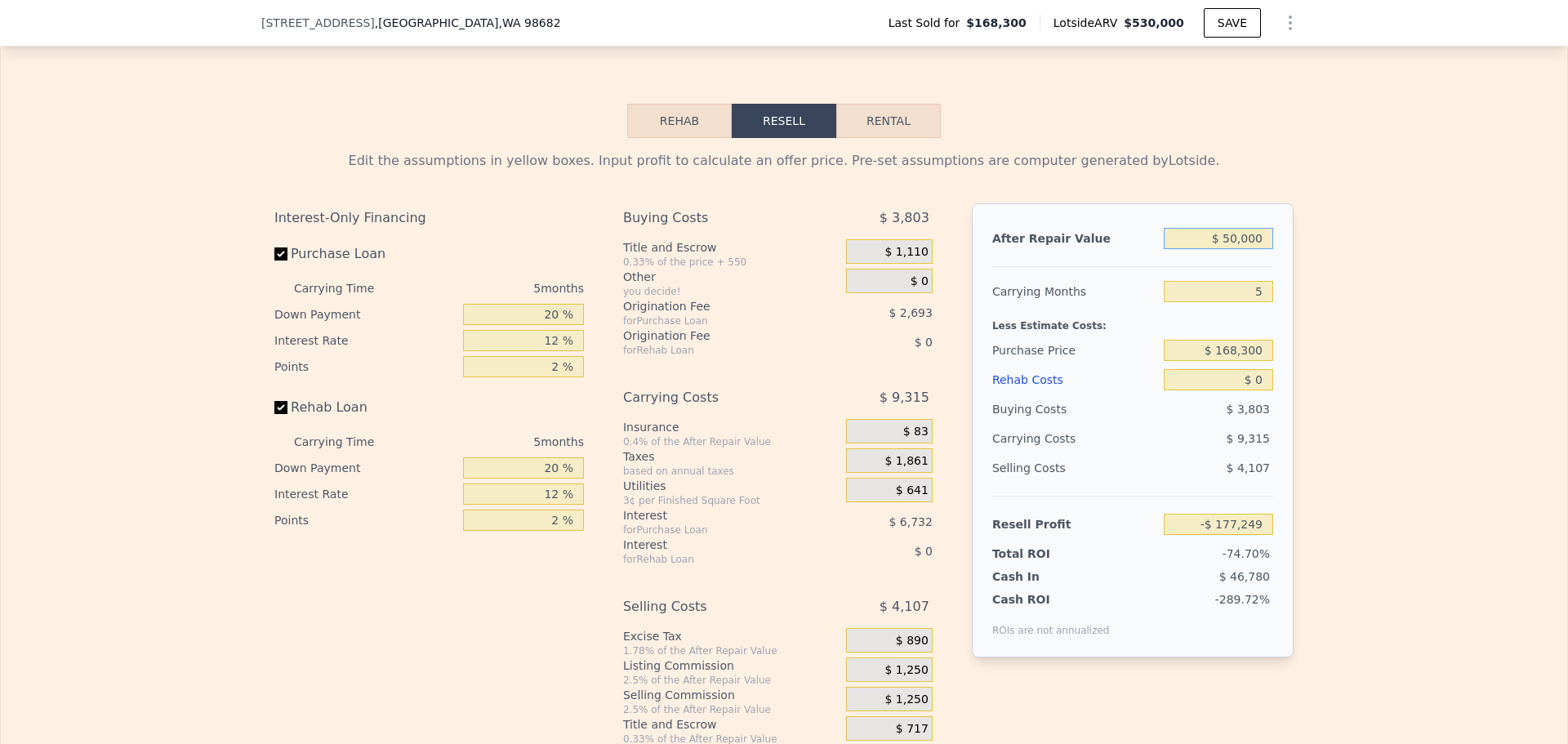
type input "$ 500,000"
type input "$ 281,717"
type input "$ 500,000"
drag, startPoint x: 1259, startPoint y: 377, endPoint x: 1208, endPoint y: 376, distance: 51.0
click at [1208, 361] on input "$ 168,300" at bounding box center [1218, 349] width 109 height 21
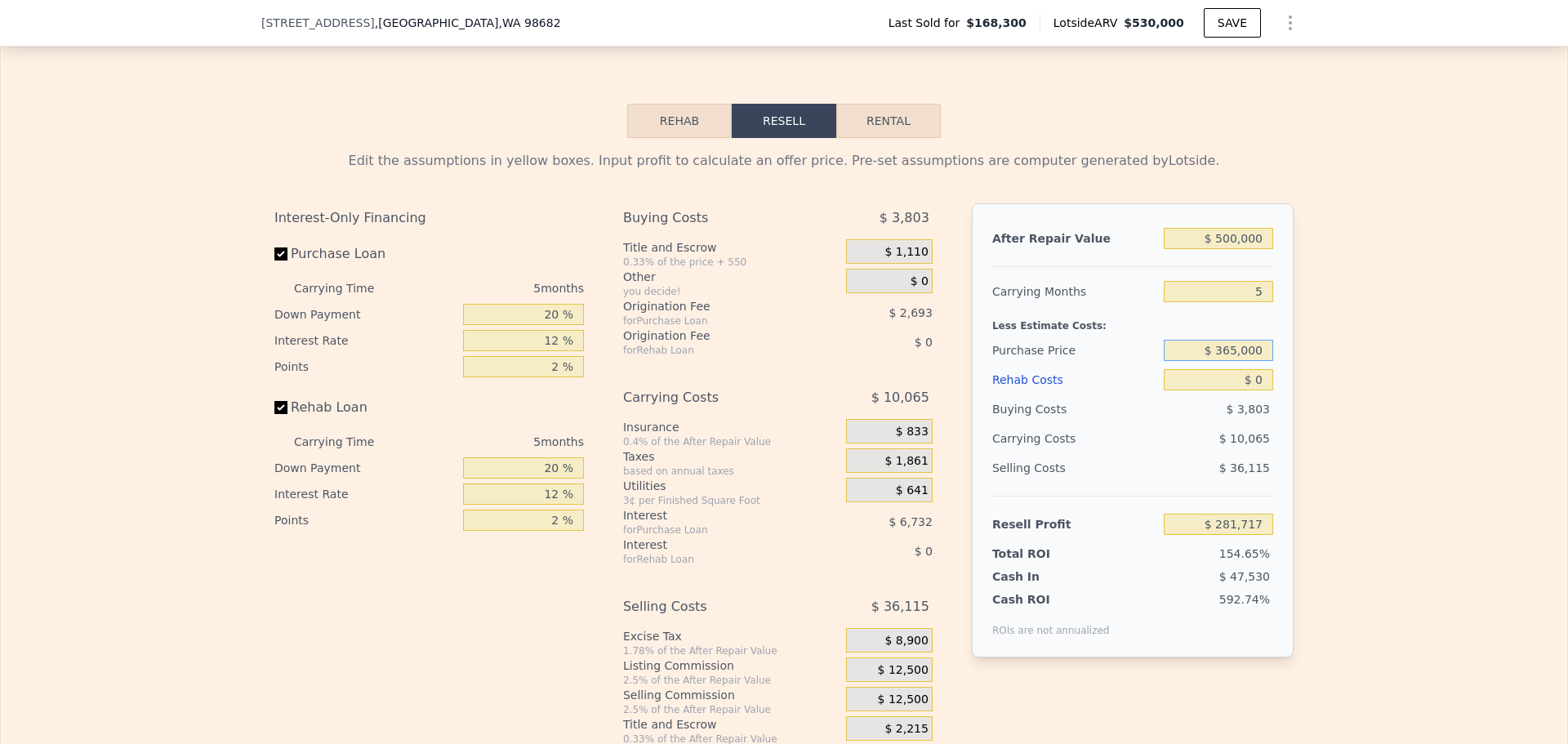
type input "$ 365,000"
click at [1318, 409] on div "Edit the assumptions in yellow boxes. Input profit to calculate an offer price.…" at bounding box center [784, 441] width 1566 height 607
type input "$ 73,345"
drag, startPoint x: 1258, startPoint y: 403, endPoint x: 1223, endPoint y: 400, distance: 35.1
click at [1223, 391] on input "$ 0" at bounding box center [1218, 379] width 109 height 21
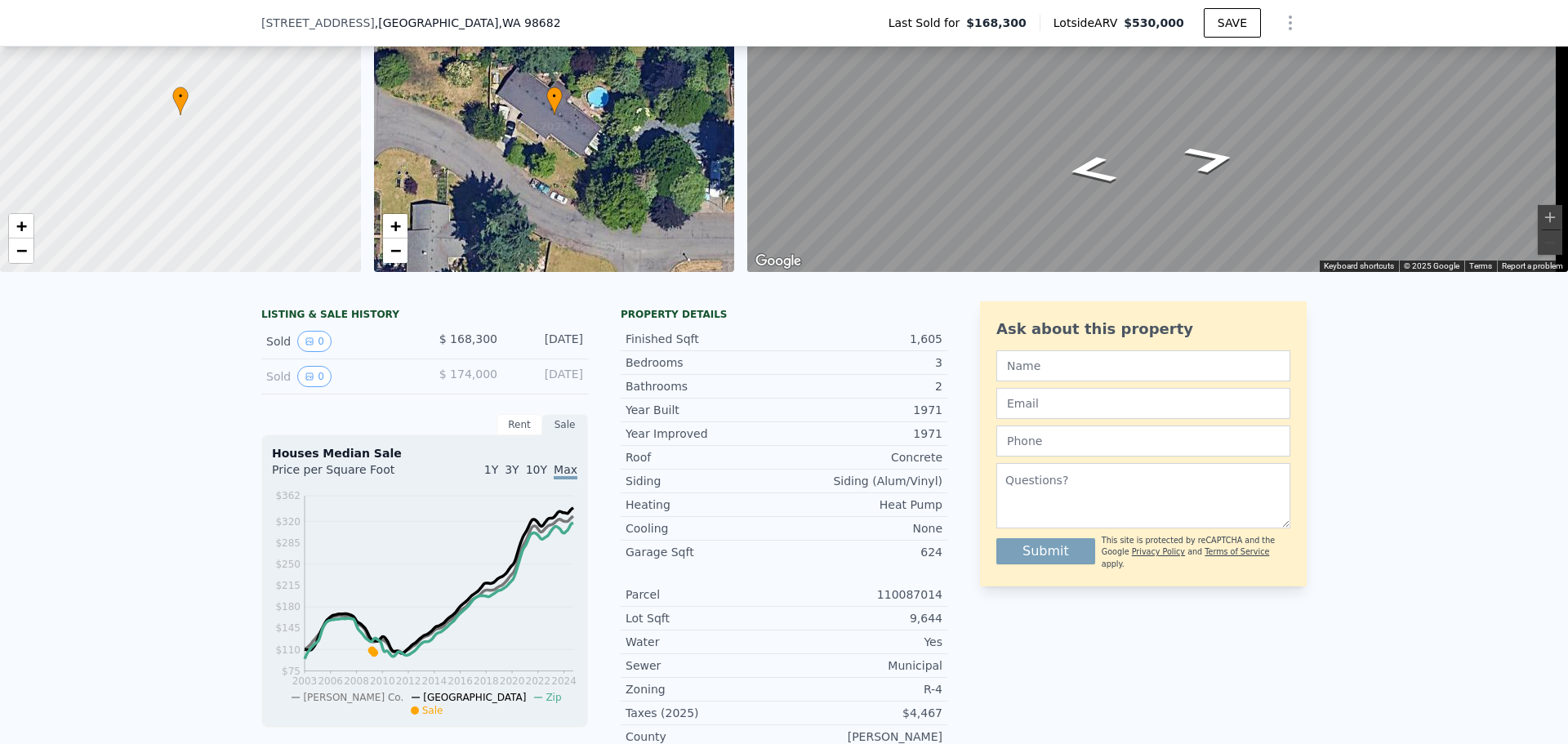
scroll to position [6, 0]
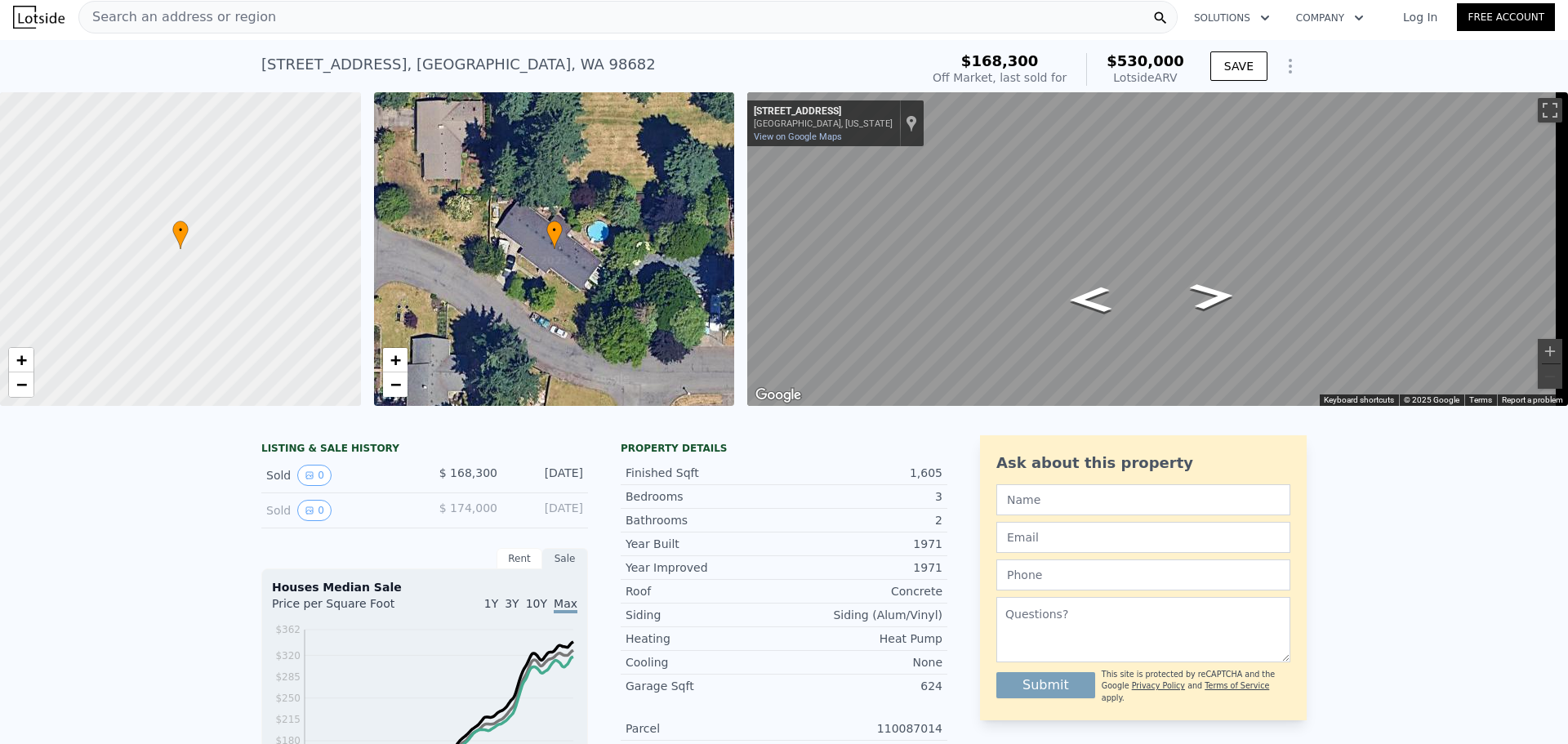
click at [600, 257] on div "• + −" at bounding box center [554, 249] width 361 height 313
click at [653, 310] on div "• + −" at bounding box center [554, 249] width 361 height 313
type input "$ 530,000"
type input "$ 309,533"
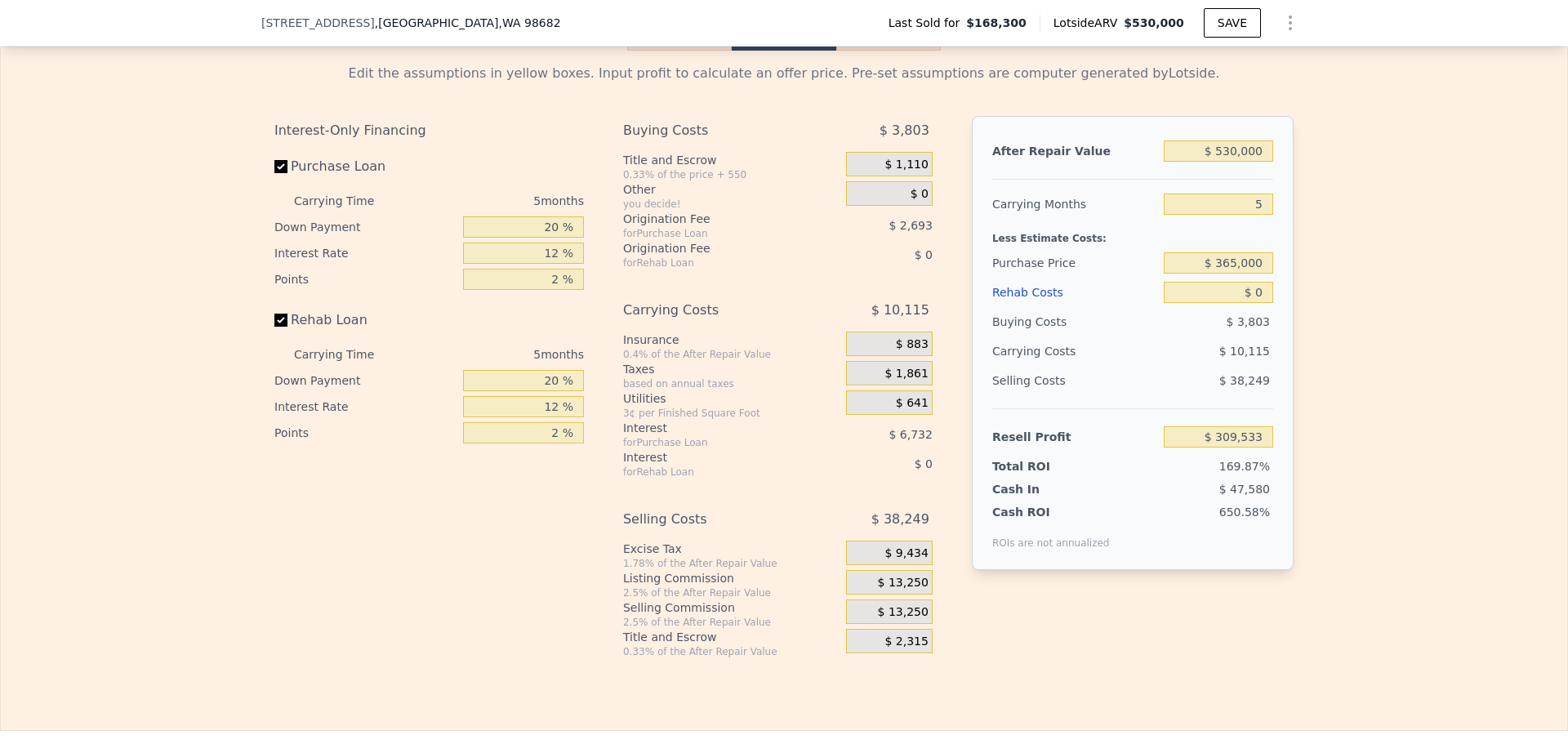
scroll to position [2287, 0]
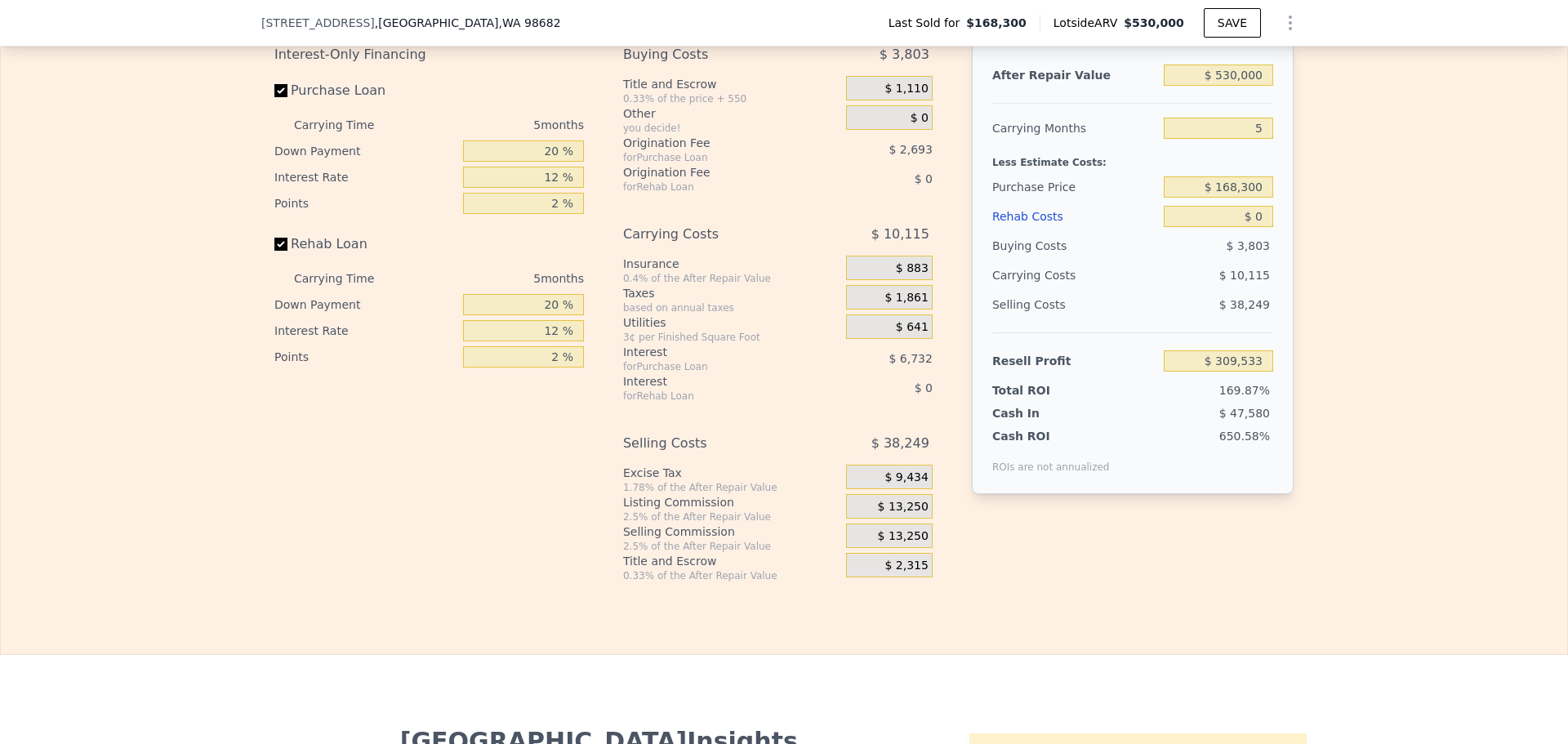
scroll to position [2363, 0]
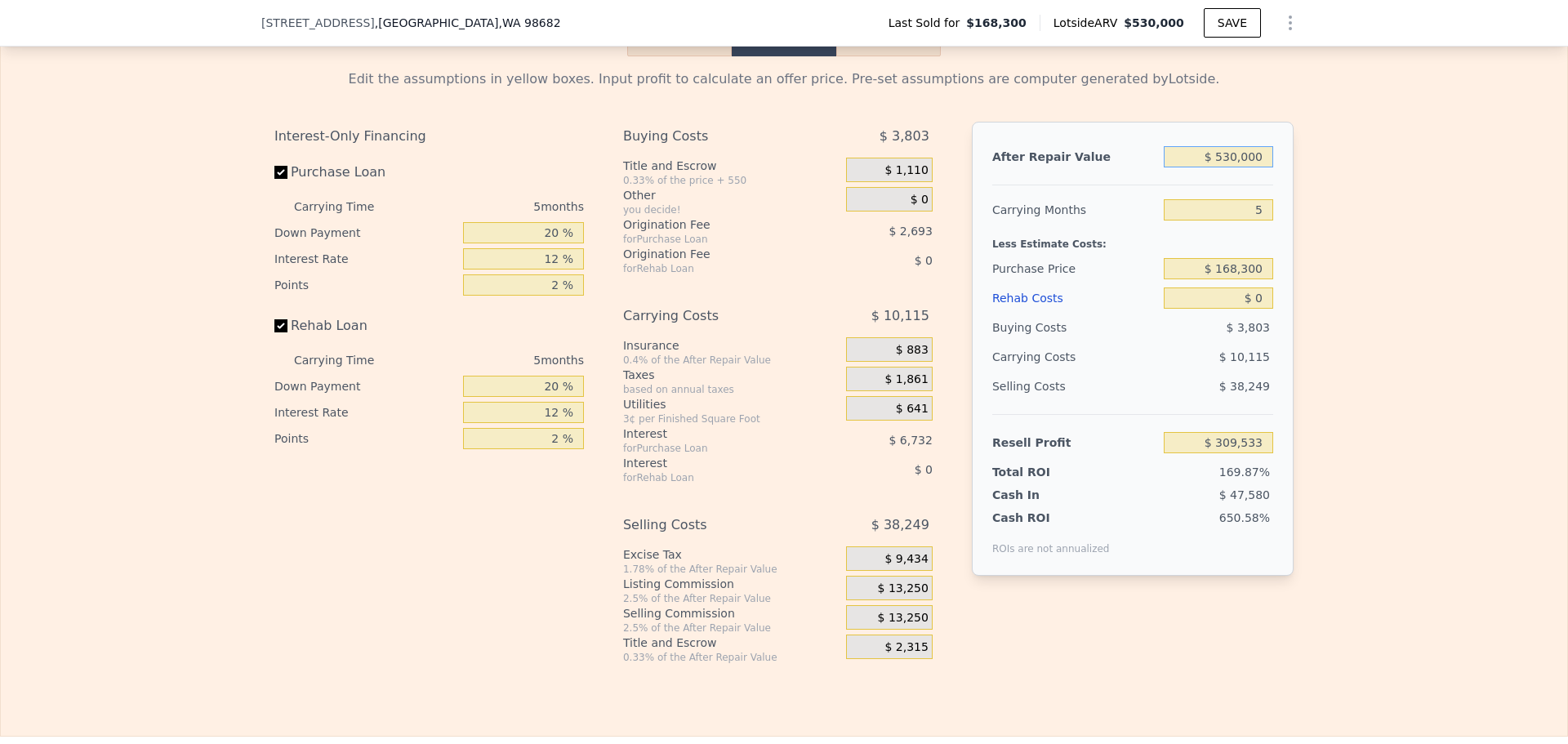
drag, startPoint x: 1255, startPoint y: 172, endPoint x: 1163, endPoint y: 172, distance: 92.0
click at [1163, 168] on input "$ 530,000" at bounding box center [1218, 156] width 109 height 21
type input "$ 5"
type input "-$ 181,880"
type input "$ 500"
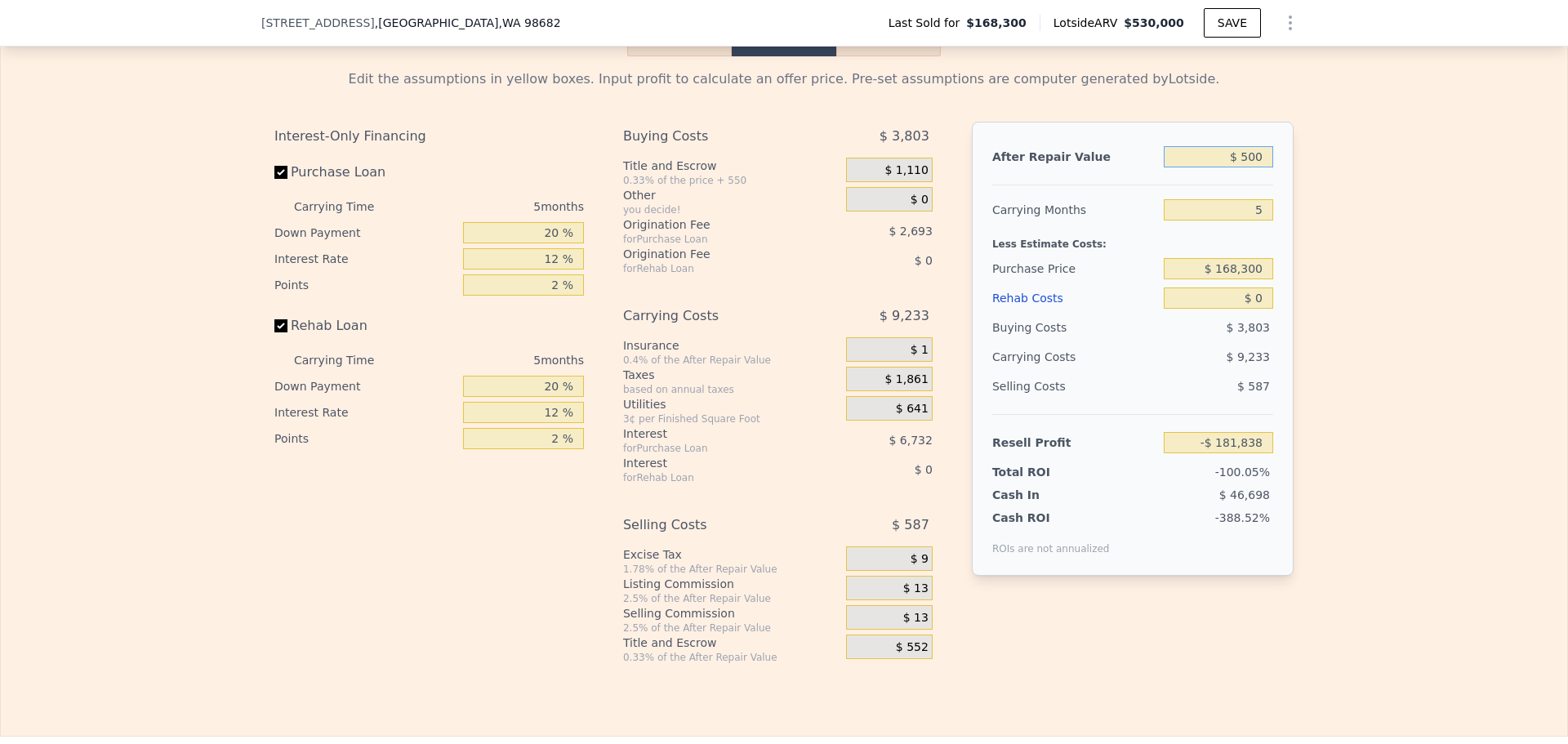
type input "-$ 181,423"
type input "$ 5,000"
type input "-$ 177,249"
type input "$ 500,000"
type input "$ 281,717"
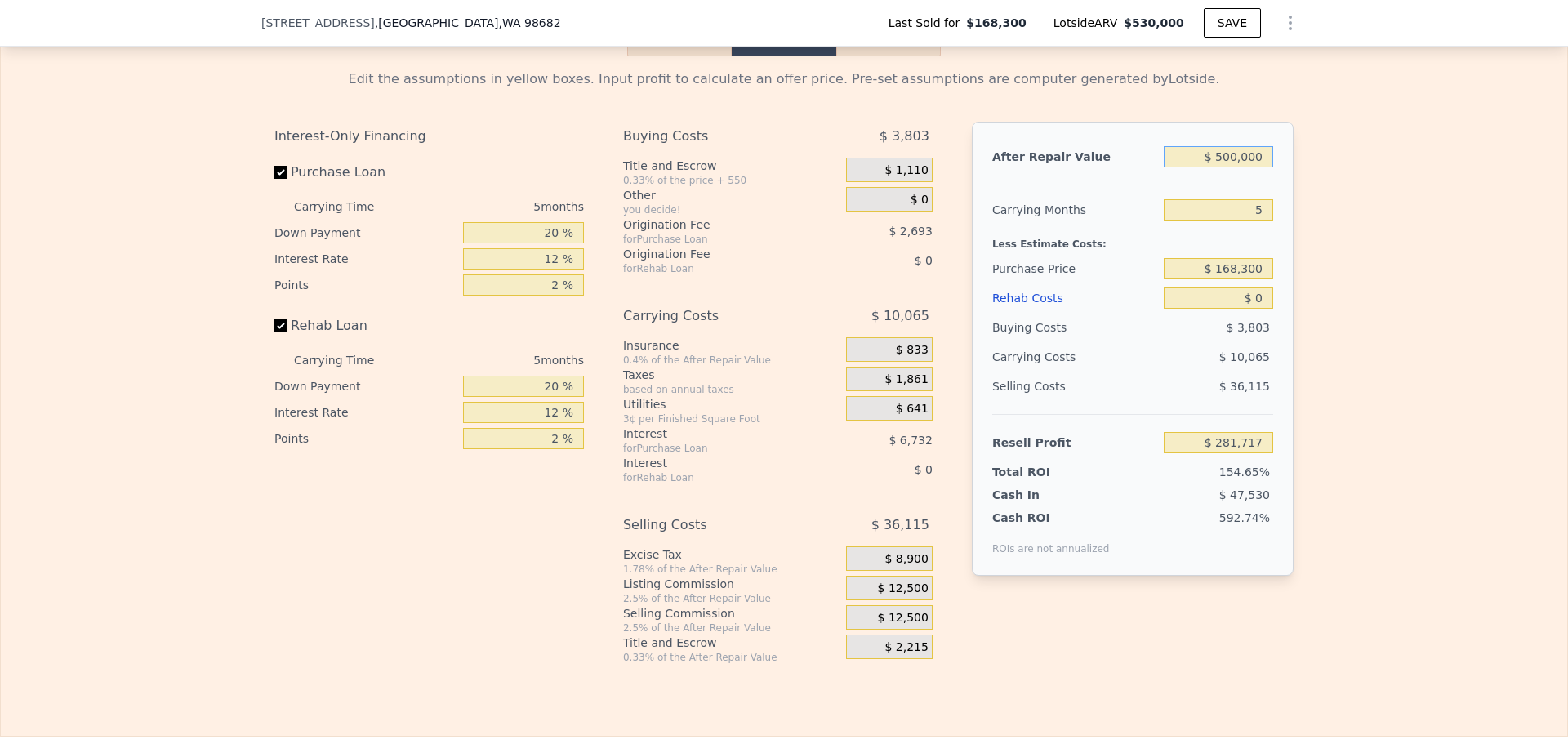
type input "$ 500,000"
drag, startPoint x: 1263, startPoint y: 291, endPoint x: 1196, endPoint y: 287, distance: 67.1
click at [1196, 280] on input "$ 168,300" at bounding box center [1218, 268] width 109 height 21
type input "$ 365,000"
click at [1319, 318] on div "Edit the assumptions in yellow boxes. Input profit to calculate an offer price.…" at bounding box center [784, 360] width 1566 height 607
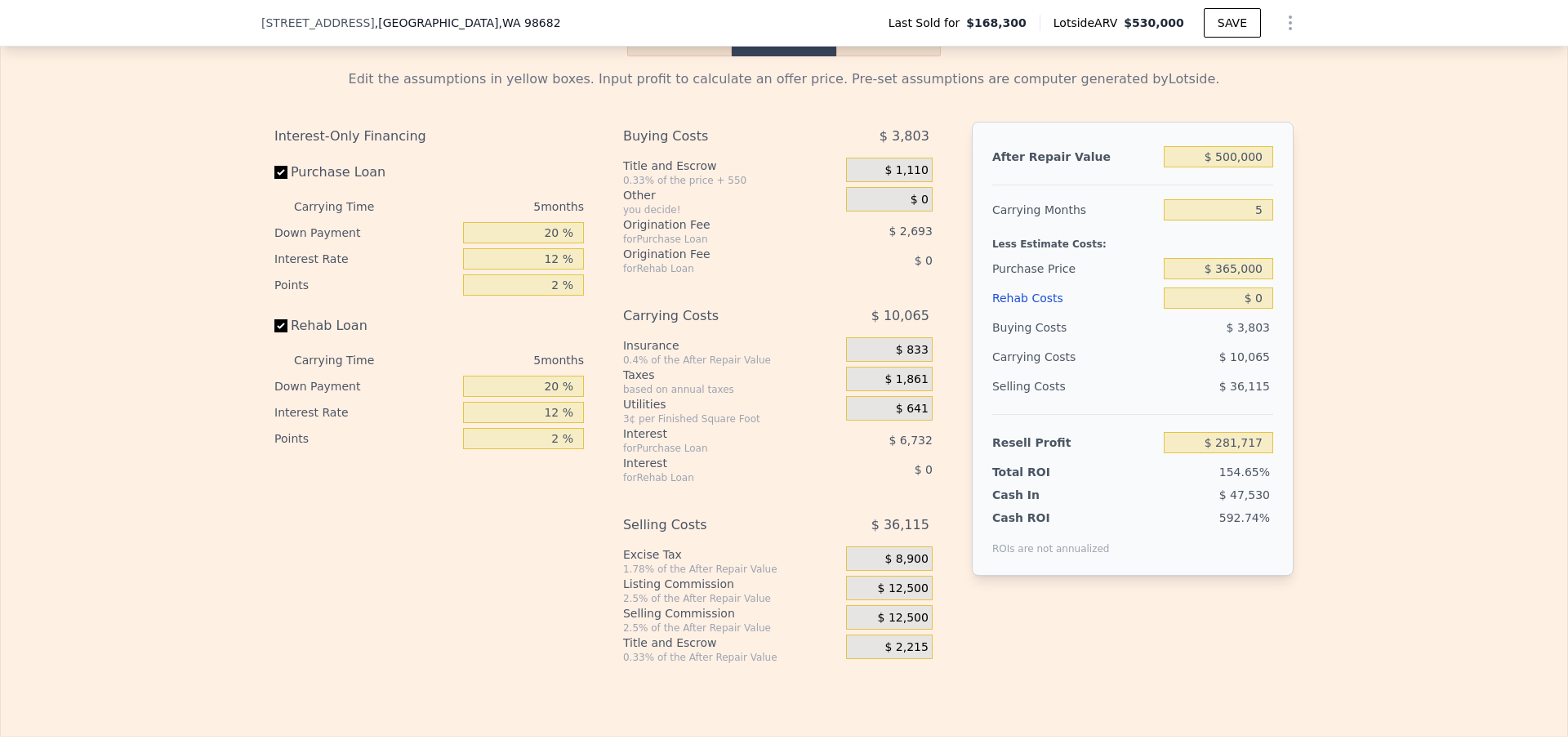
type input "$ 73,345"
drag, startPoint x: 1260, startPoint y: 322, endPoint x: 1226, endPoint y: 325, distance: 34.1
click at [1226, 309] on input "$ 0" at bounding box center [1218, 298] width 109 height 21
type input "$ 2"
type input "$ 73,343"
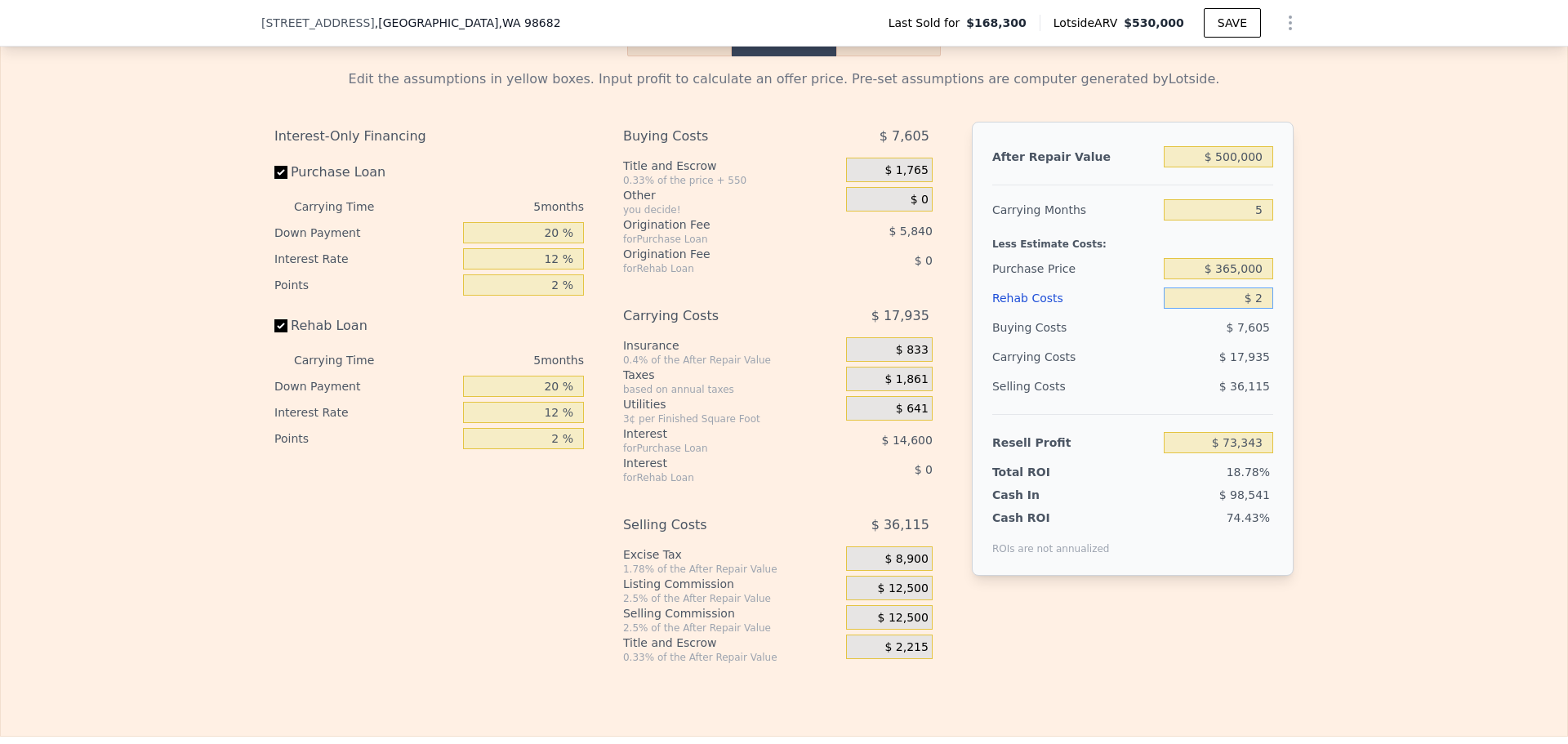
type input "$ 25"
type input "$ 73,320"
type input "$ 250"
type input "$ 73,081"
type input "$ 25,000"
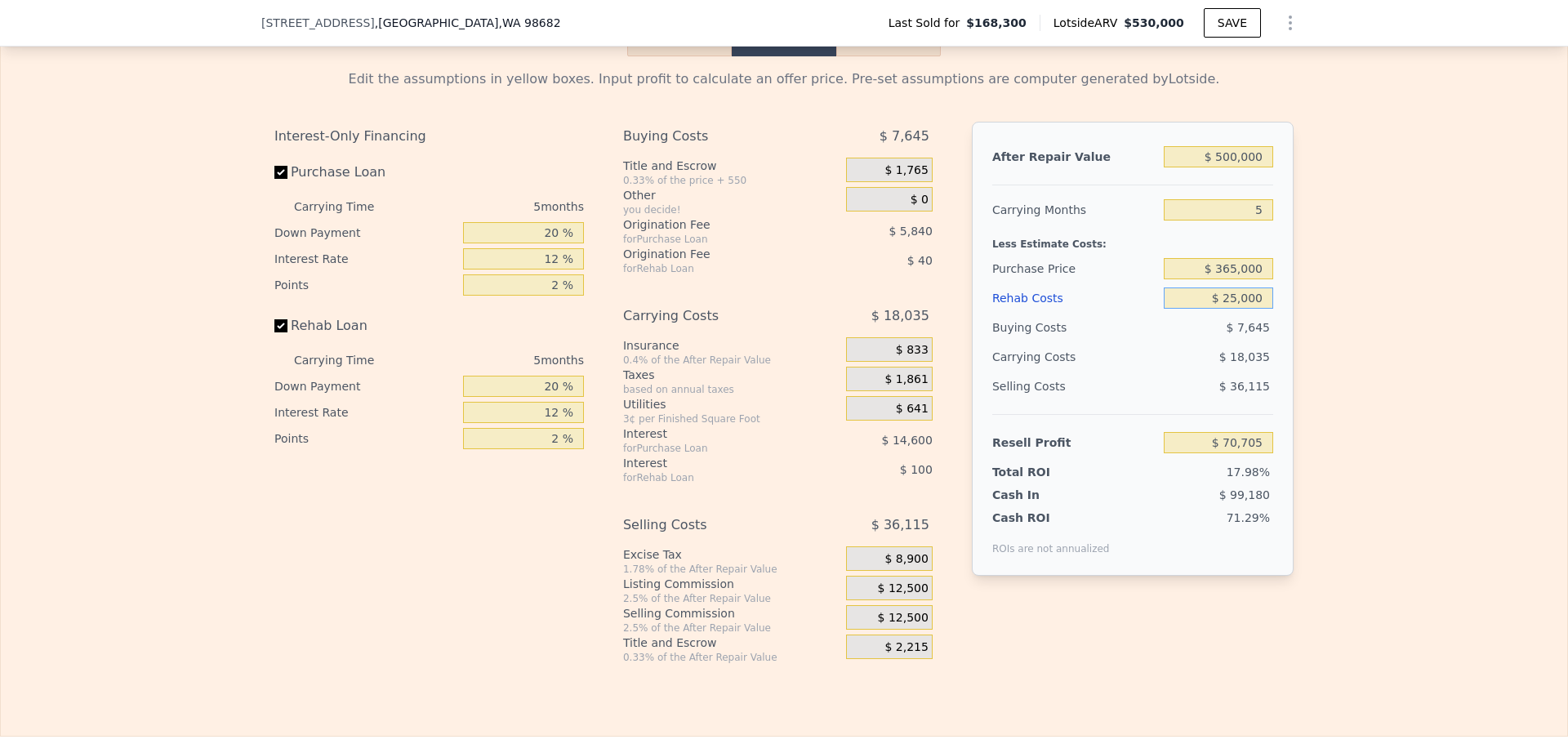
type input "$ 46,945"
type input "$ 25,000"
click at [1387, 382] on div "Edit the assumptions in yellow boxes. Input profit to calculate an offer price.…" at bounding box center [784, 360] width 1566 height 607
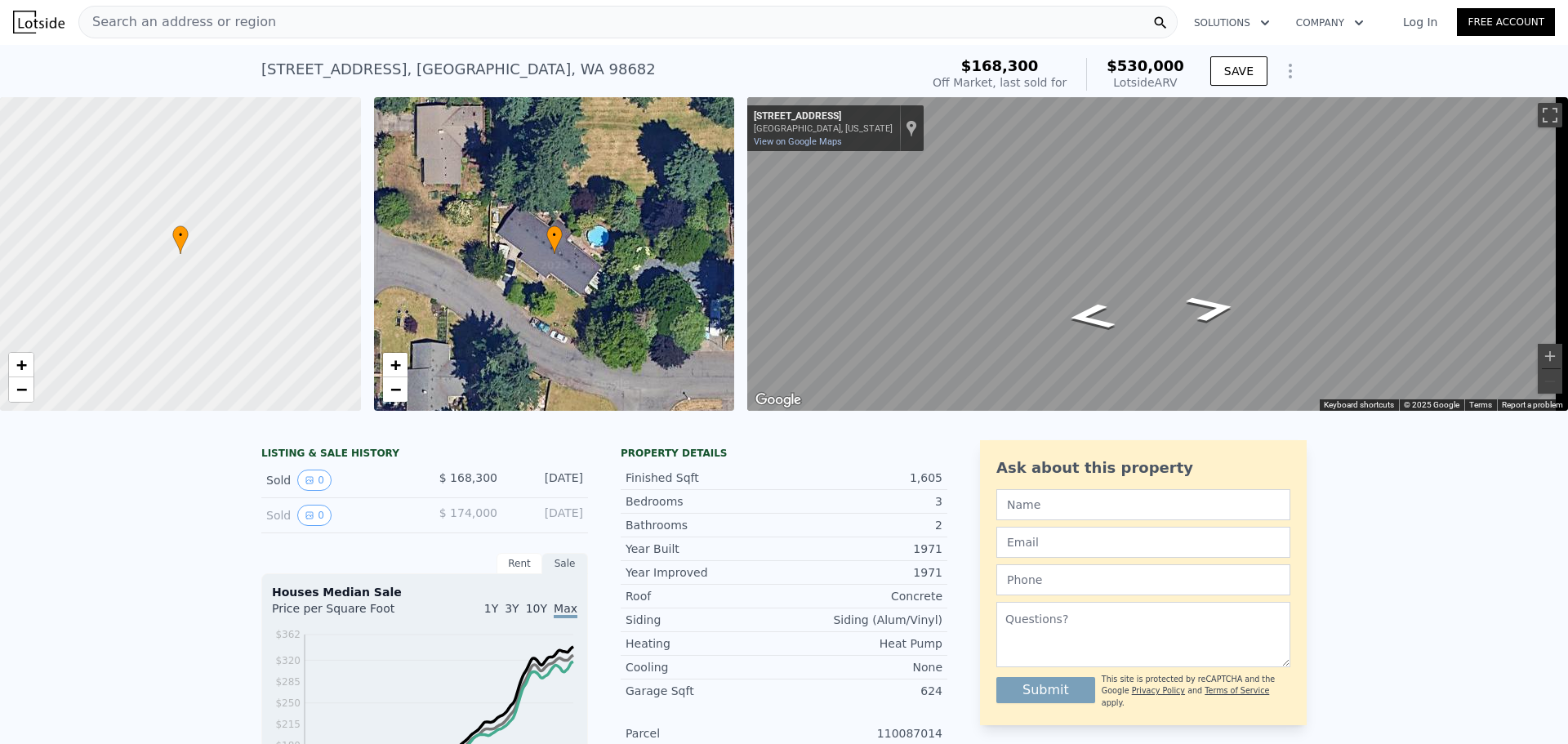
scroll to position [0, 0]
